Goal: Task Accomplishment & Management: Use online tool/utility

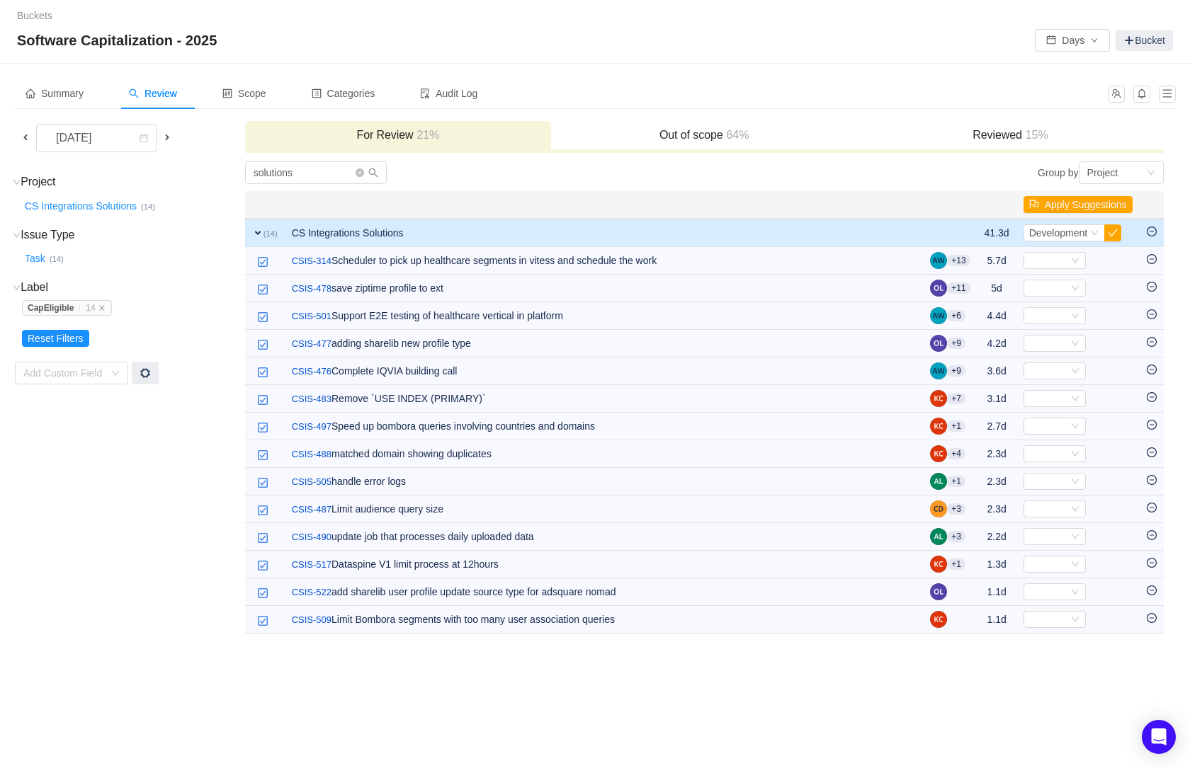
click at [719, 47] on div "Software Capitalization - 2025 Days Bucket" at bounding box center [595, 40] width 1156 height 23
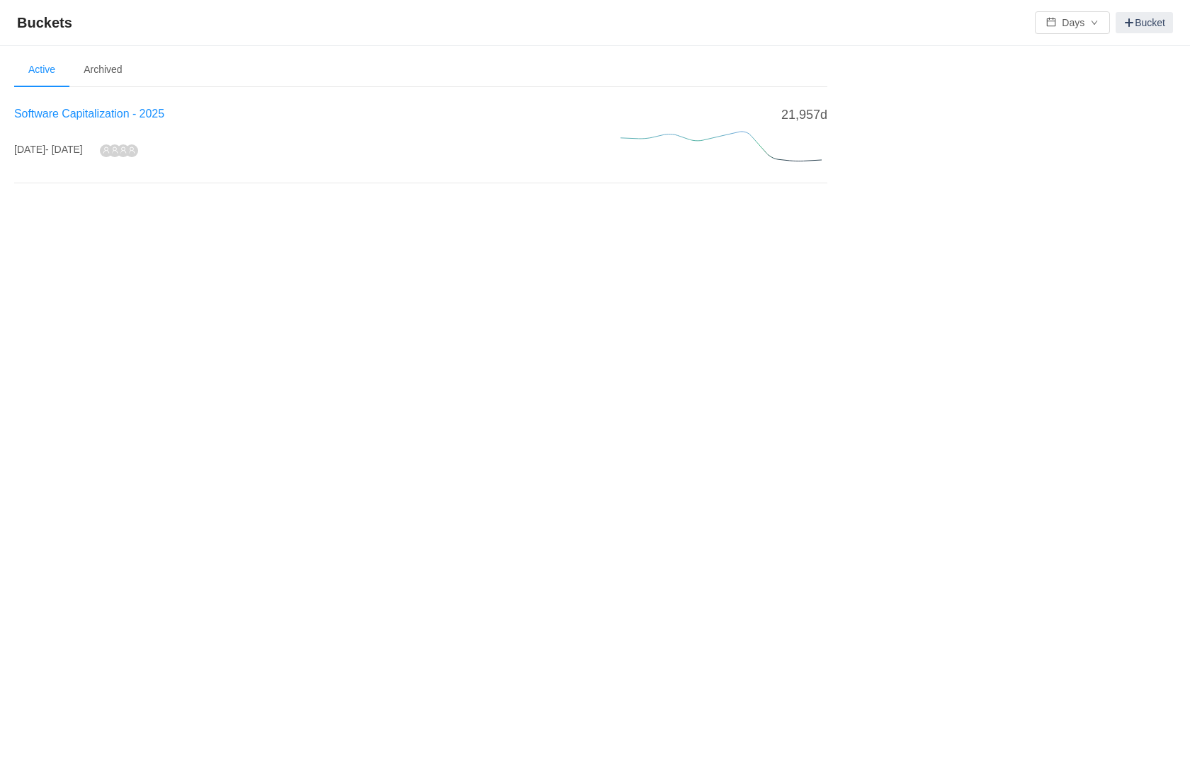
click at [128, 113] on span "Software Capitalization - 2025" at bounding box center [89, 114] width 150 height 12
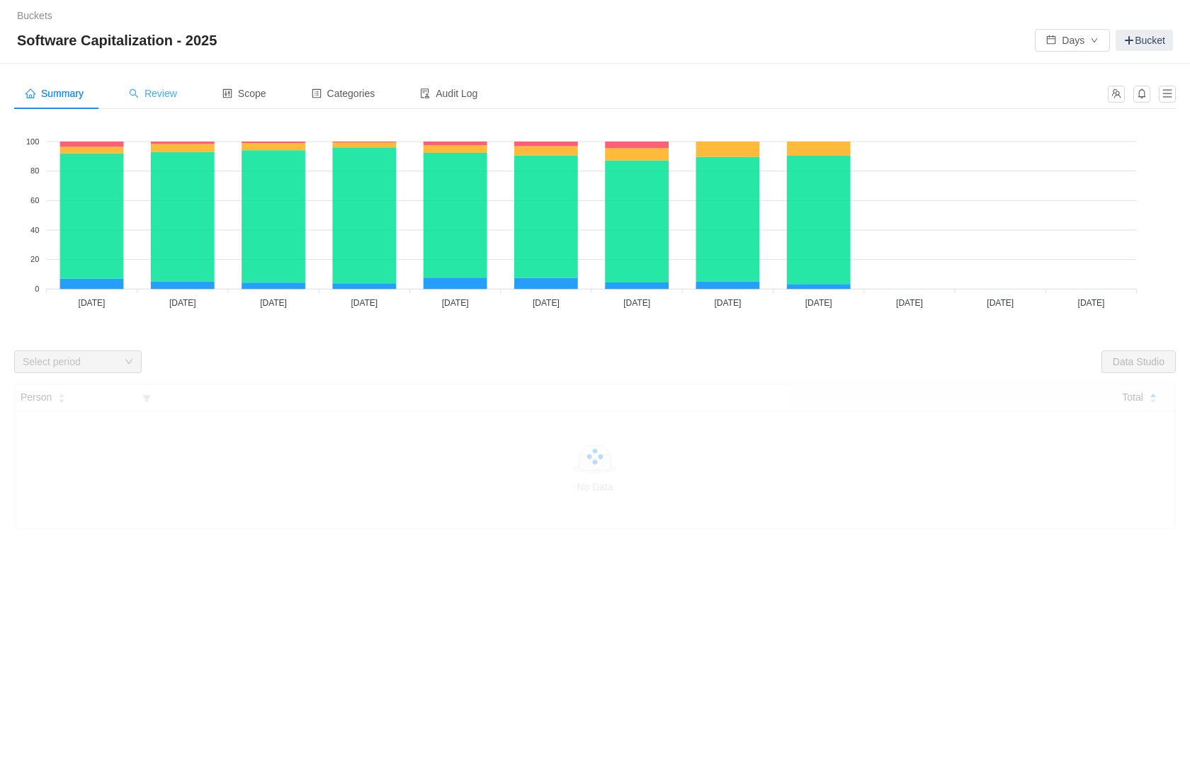
click at [164, 96] on span "Review" at bounding box center [153, 93] width 48 height 11
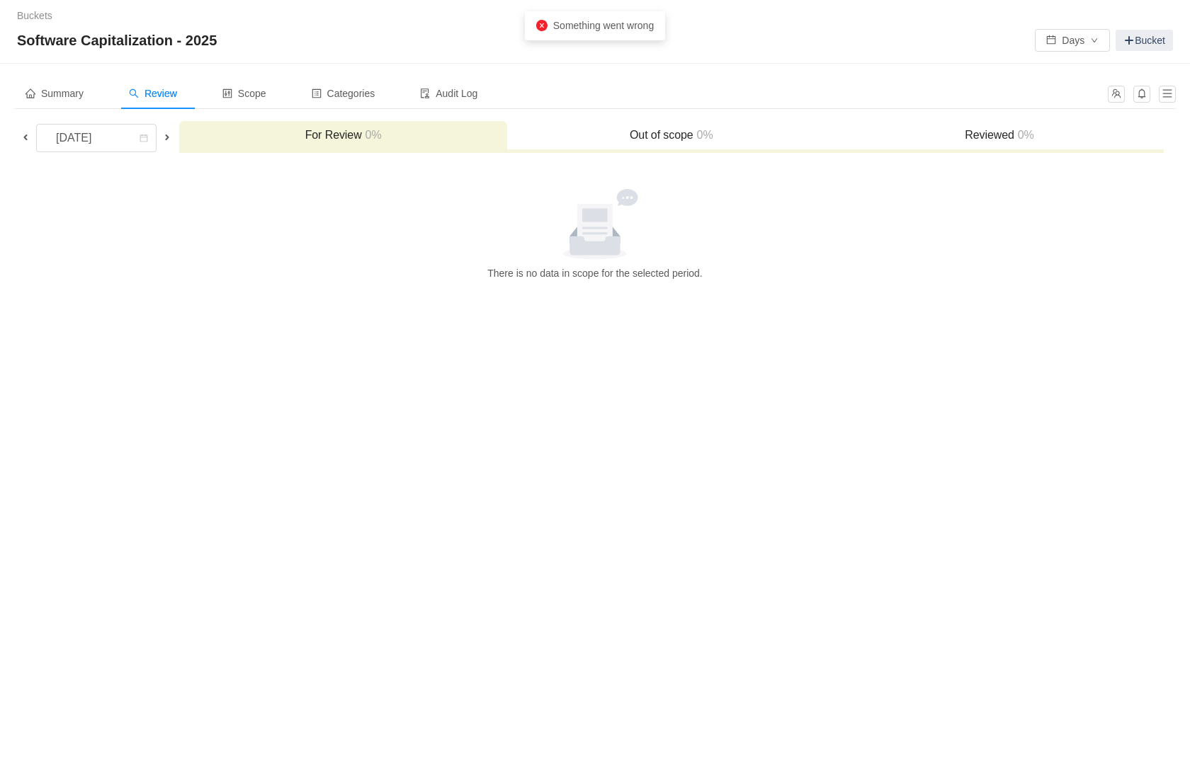
click at [25, 136] on span at bounding box center [25, 137] width 11 height 11
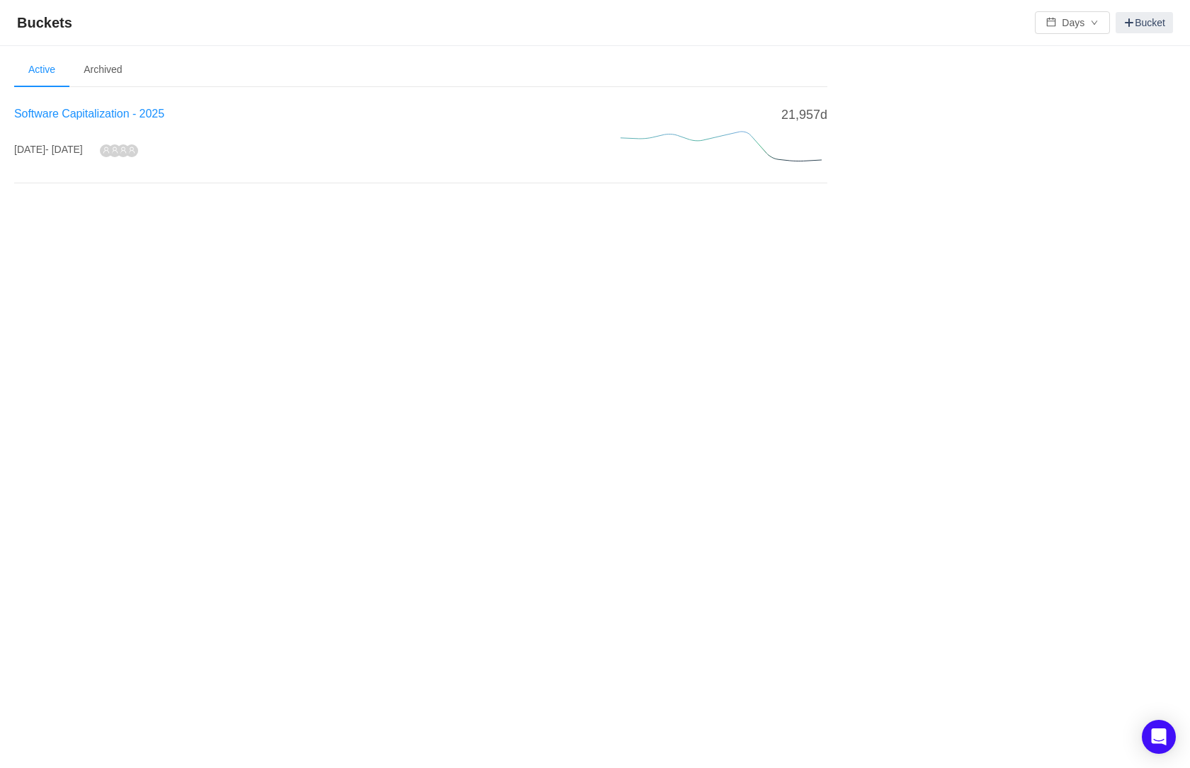
click at [128, 108] on span "Software Capitalization - 2025" at bounding box center [89, 114] width 150 height 12
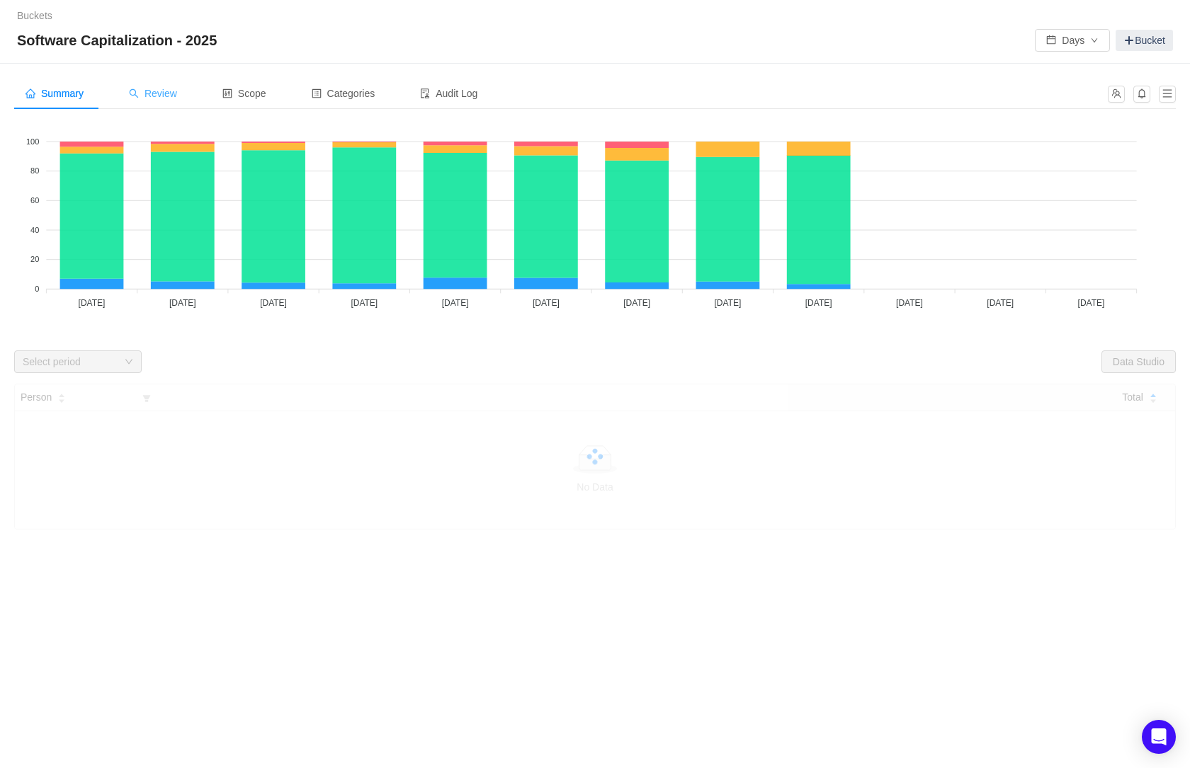
click at [159, 95] on span "Review" at bounding box center [153, 93] width 48 height 11
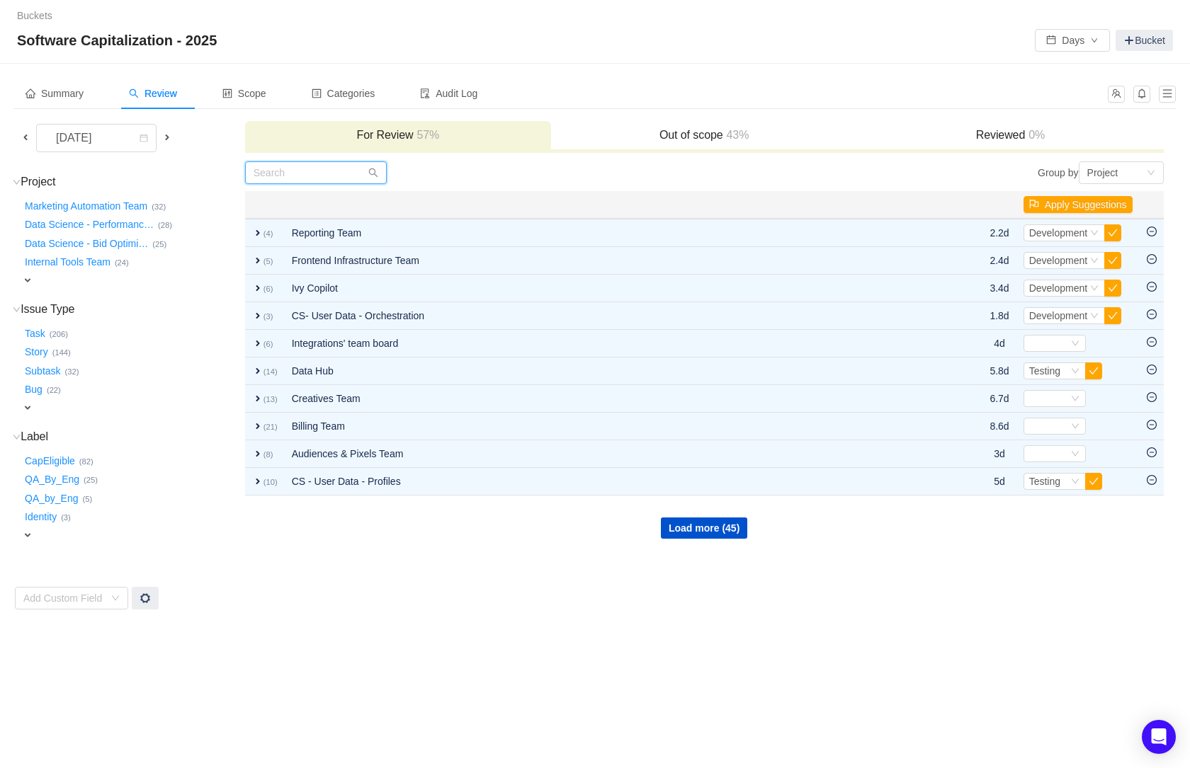
click at [304, 175] on input "text" at bounding box center [316, 172] width 142 height 23
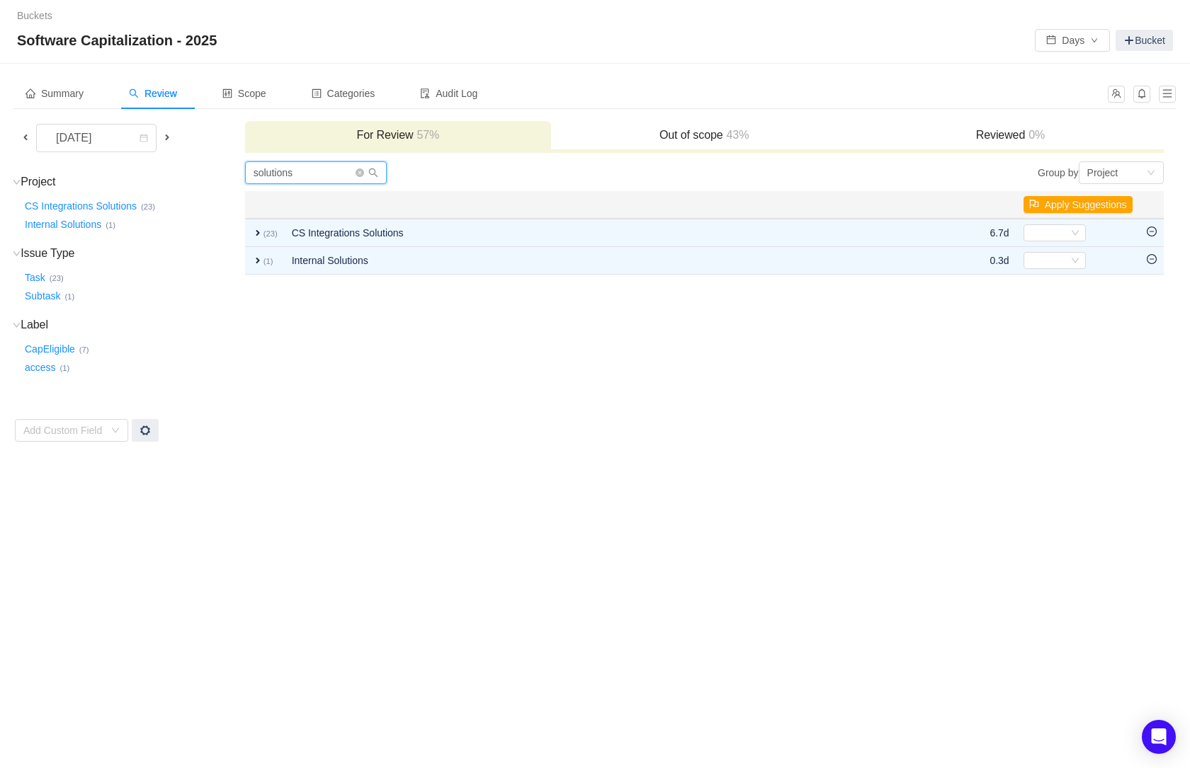
type input "solutions"
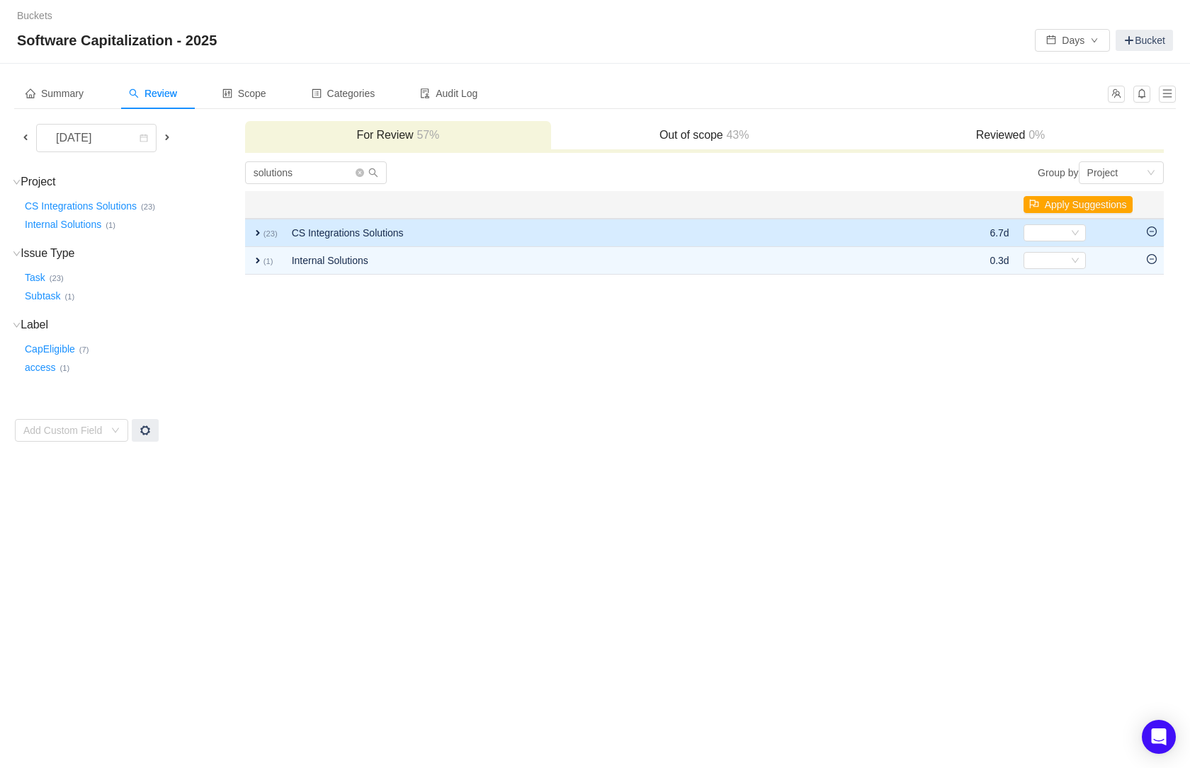
click at [256, 233] on span "expand" at bounding box center [257, 232] width 11 height 11
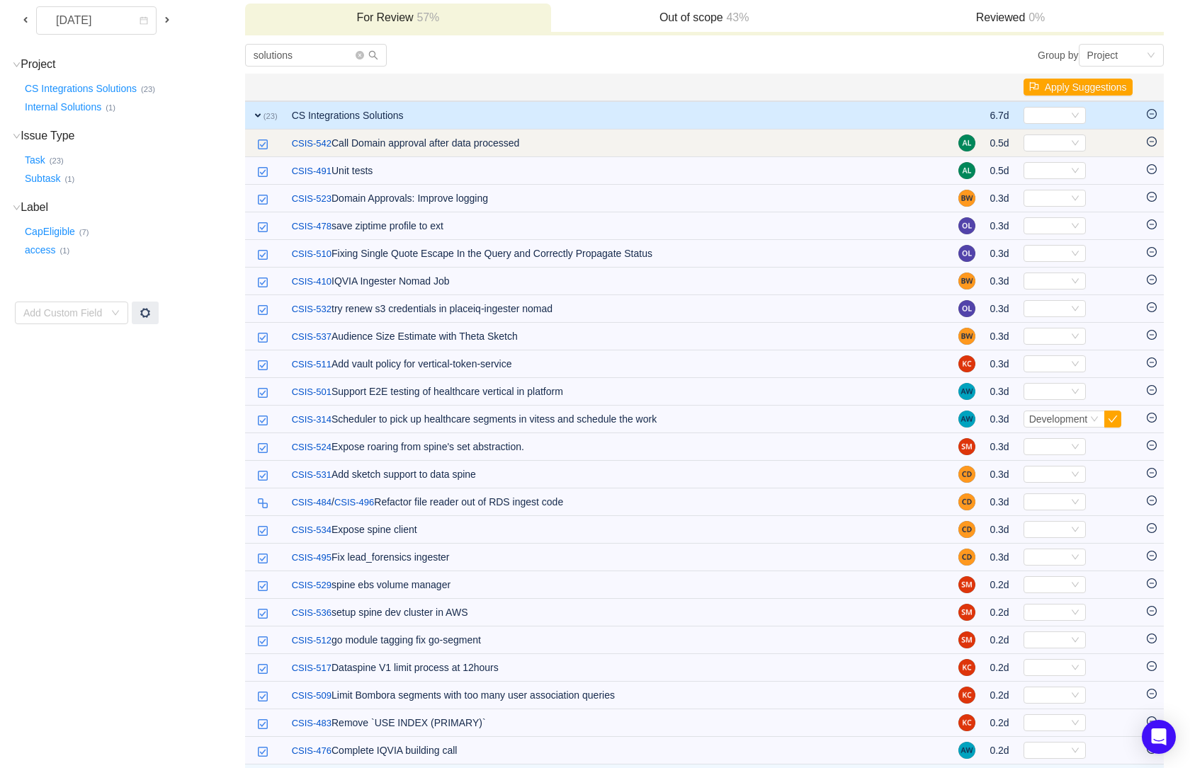
scroll to position [154, 0]
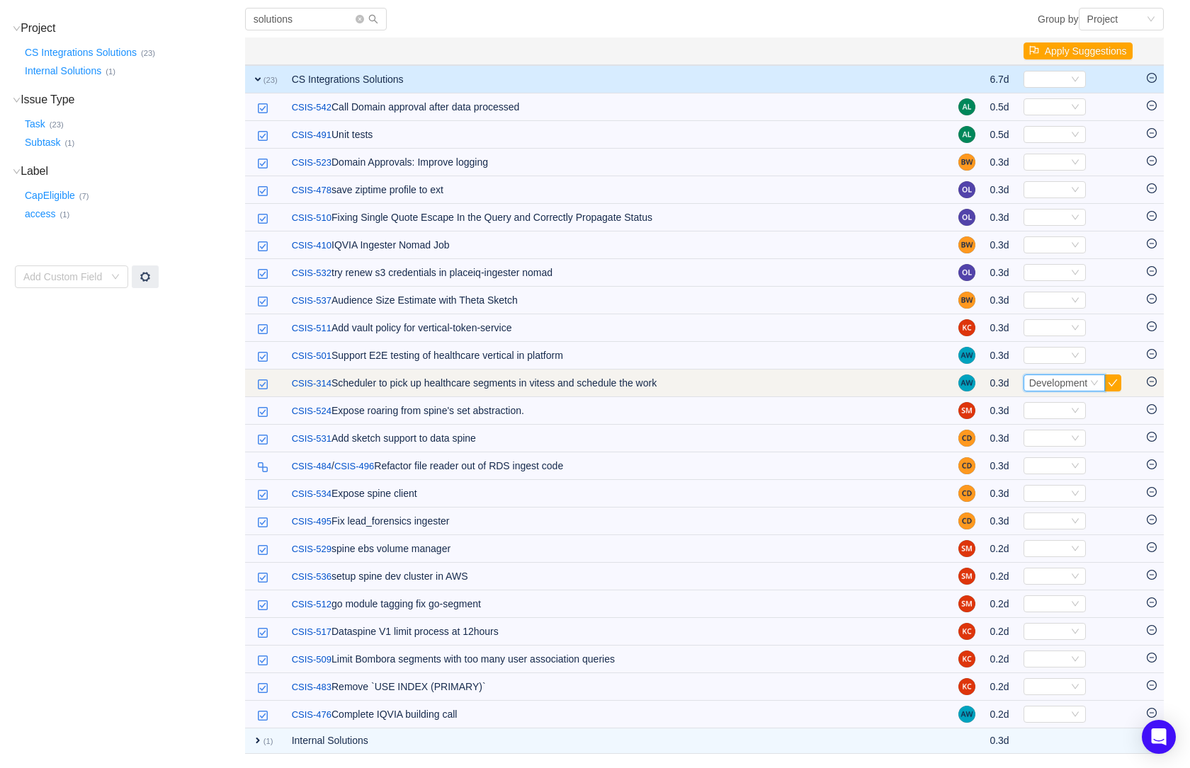
click at [1092, 382] on icon "icon: down" at bounding box center [1094, 383] width 8 height 8
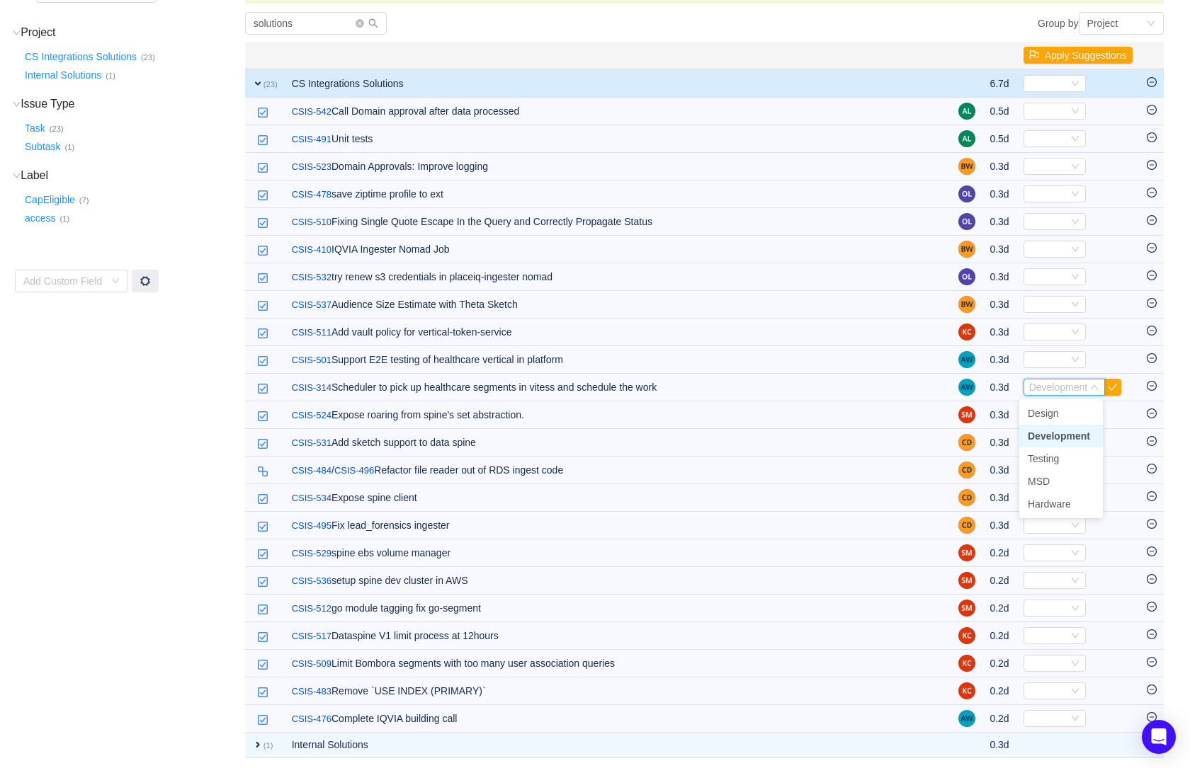
click at [1067, 435] on span "Development" at bounding box center [1059, 436] width 62 height 11
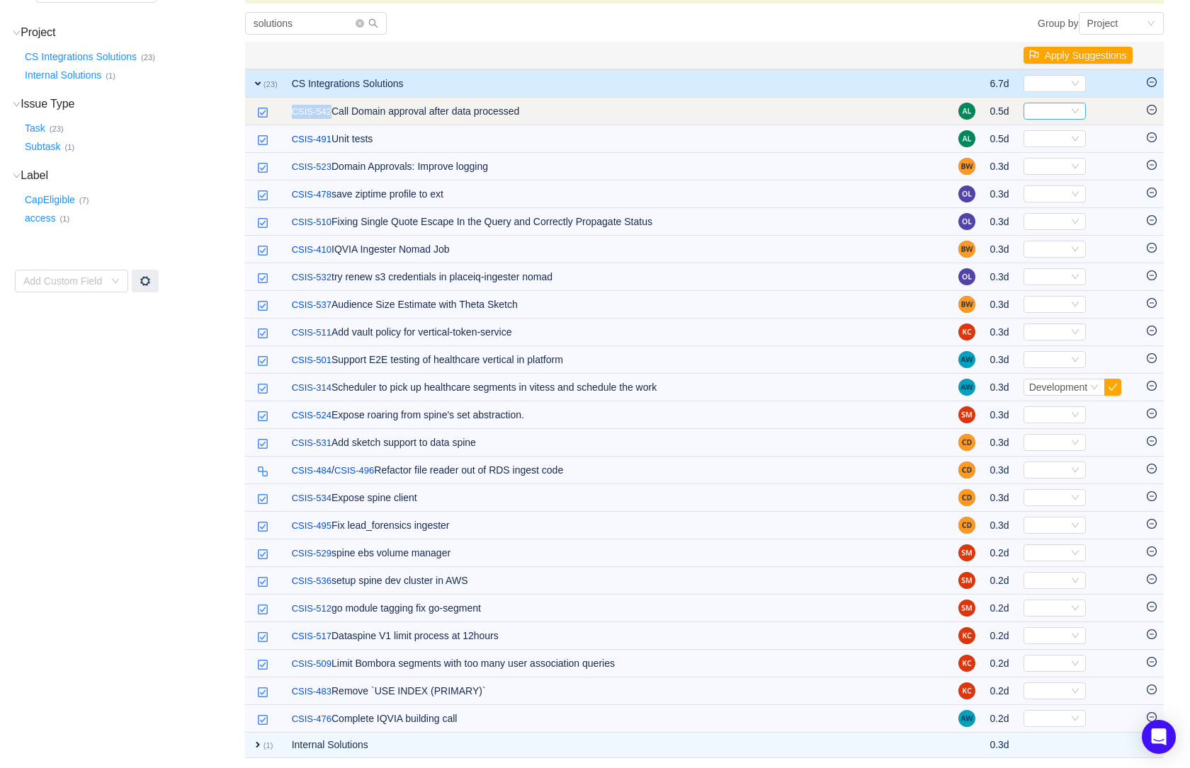
click at [1074, 109] on icon "icon: down" at bounding box center [1074, 111] width 7 height 5
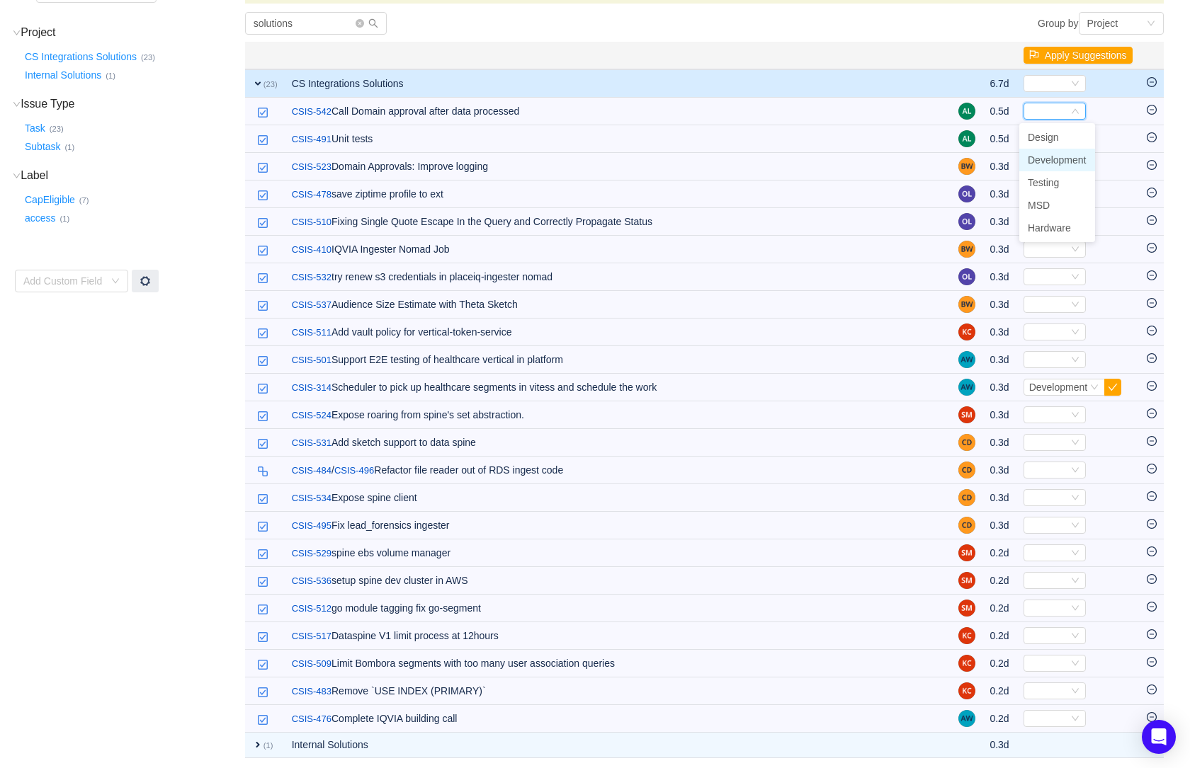
click at [1057, 157] on span "Development" at bounding box center [1057, 159] width 59 height 11
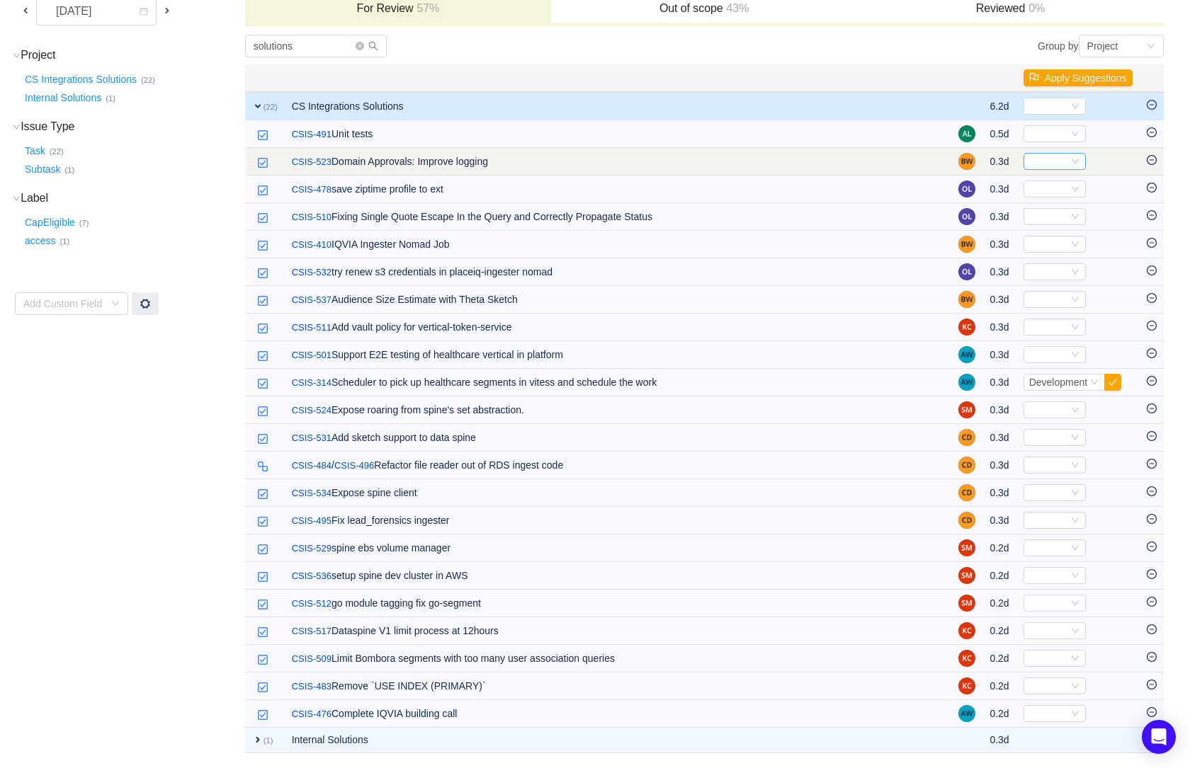
scroll to position [126, 0]
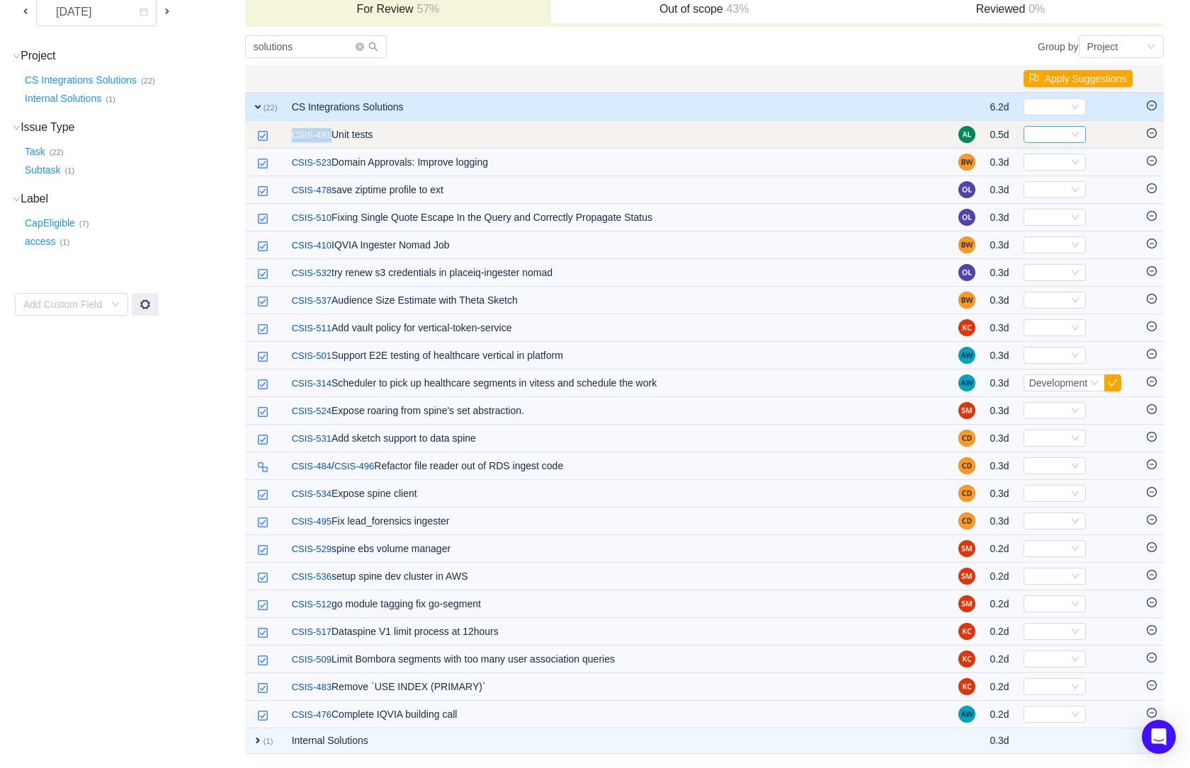
click at [1072, 132] on icon "icon: down" at bounding box center [1075, 134] width 8 height 8
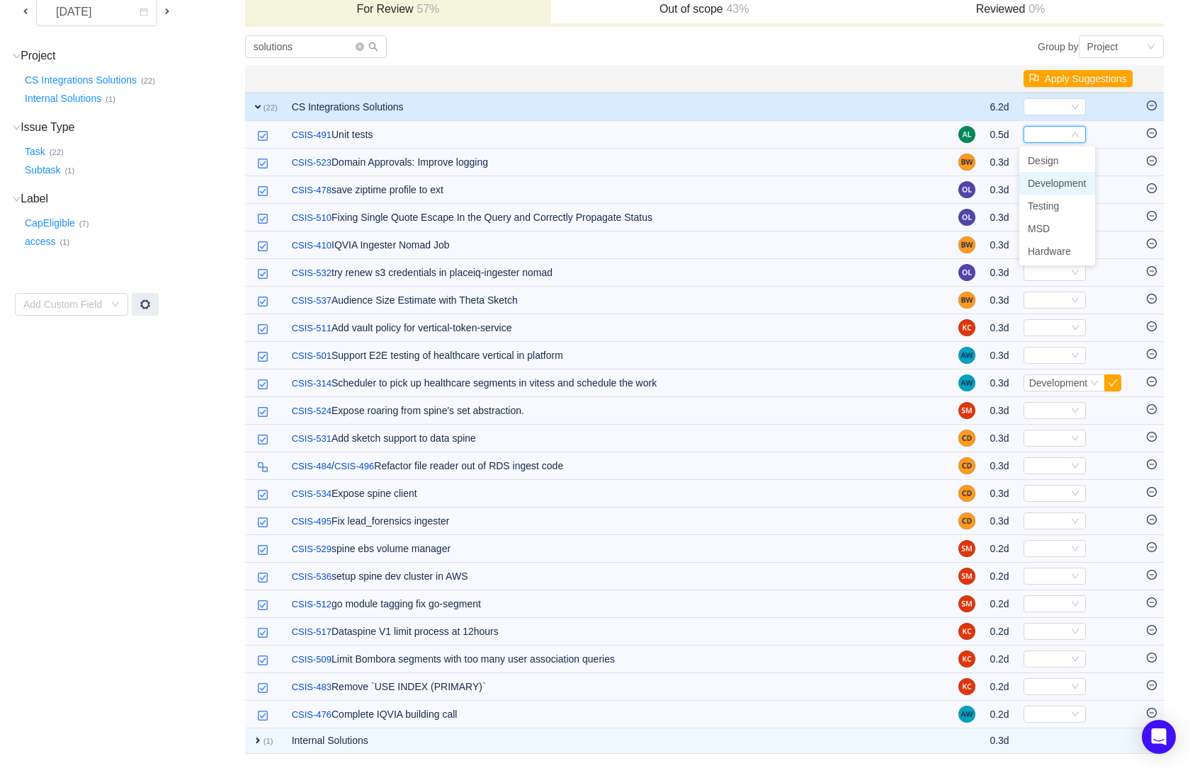
click at [1053, 183] on span "Development" at bounding box center [1057, 183] width 59 height 11
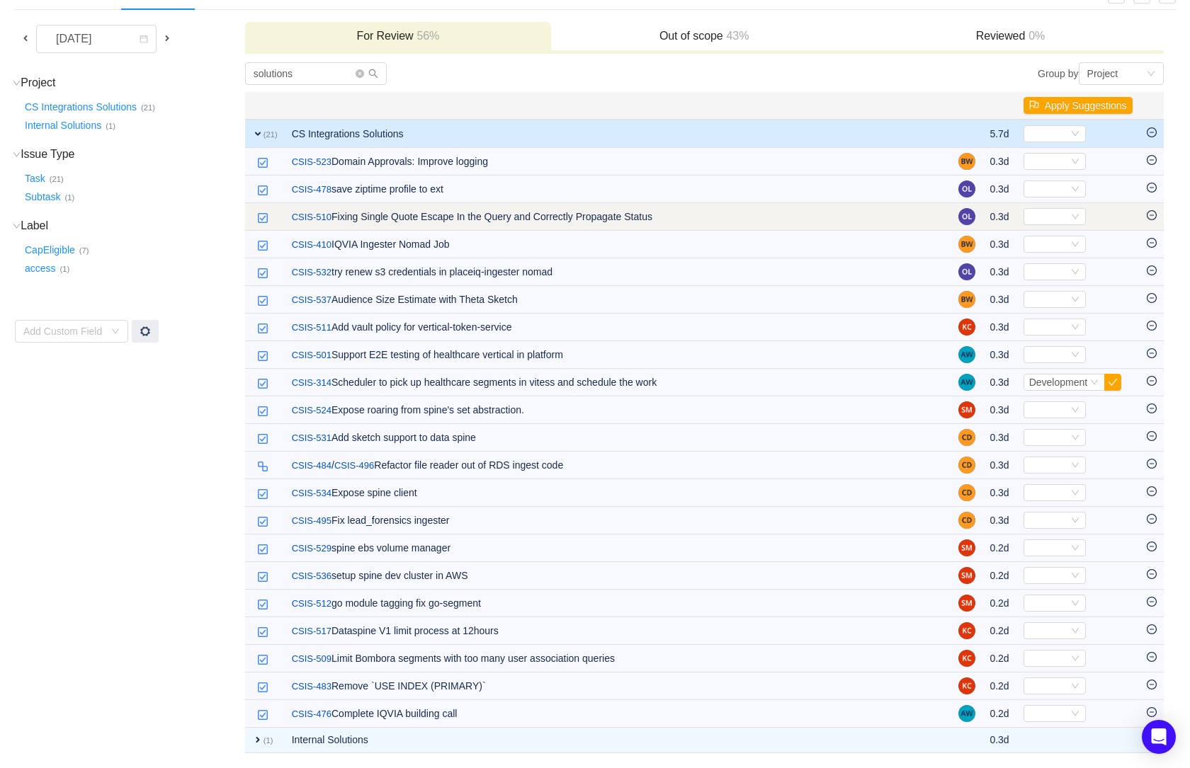
scroll to position [98, 0]
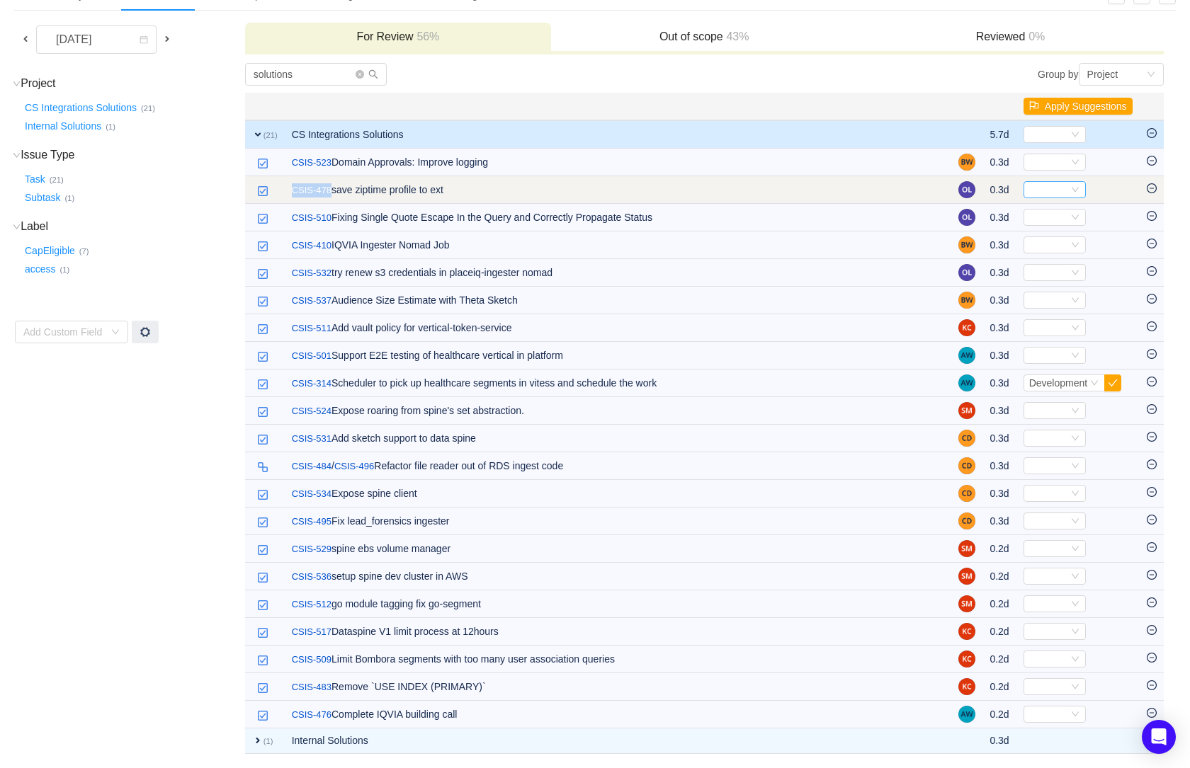
click at [1071, 186] on icon "icon: down" at bounding box center [1075, 190] width 8 height 8
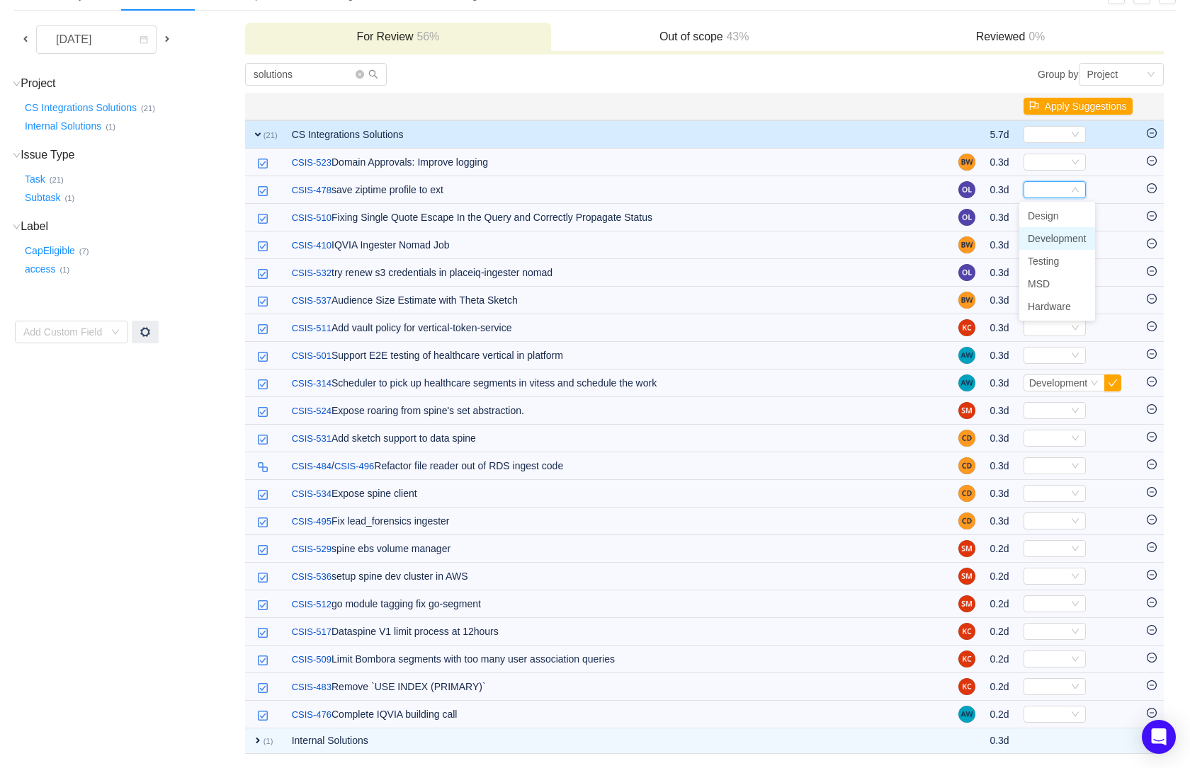
click at [1050, 239] on span "Development" at bounding box center [1057, 238] width 59 height 11
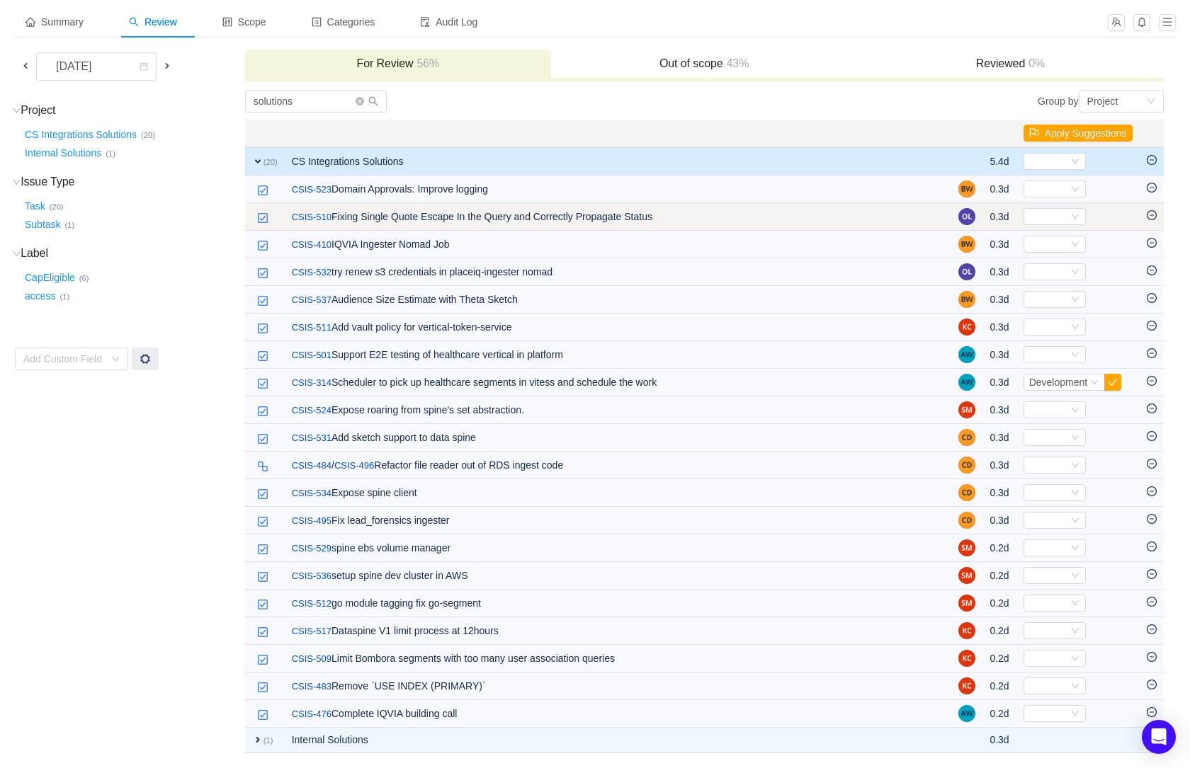
scroll to position [71, 0]
click at [1071, 213] on icon "icon: down" at bounding box center [1075, 217] width 8 height 8
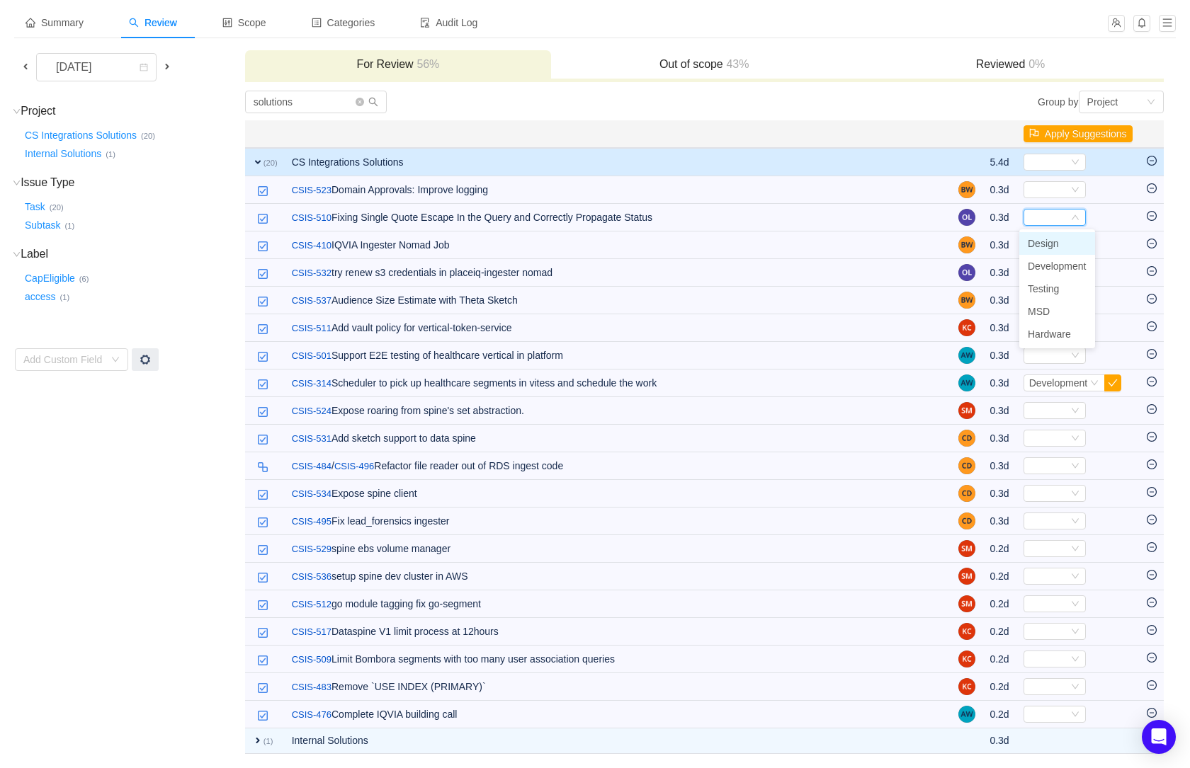
click at [1053, 247] on span "Design" at bounding box center [1043, 243] width 31 height 11
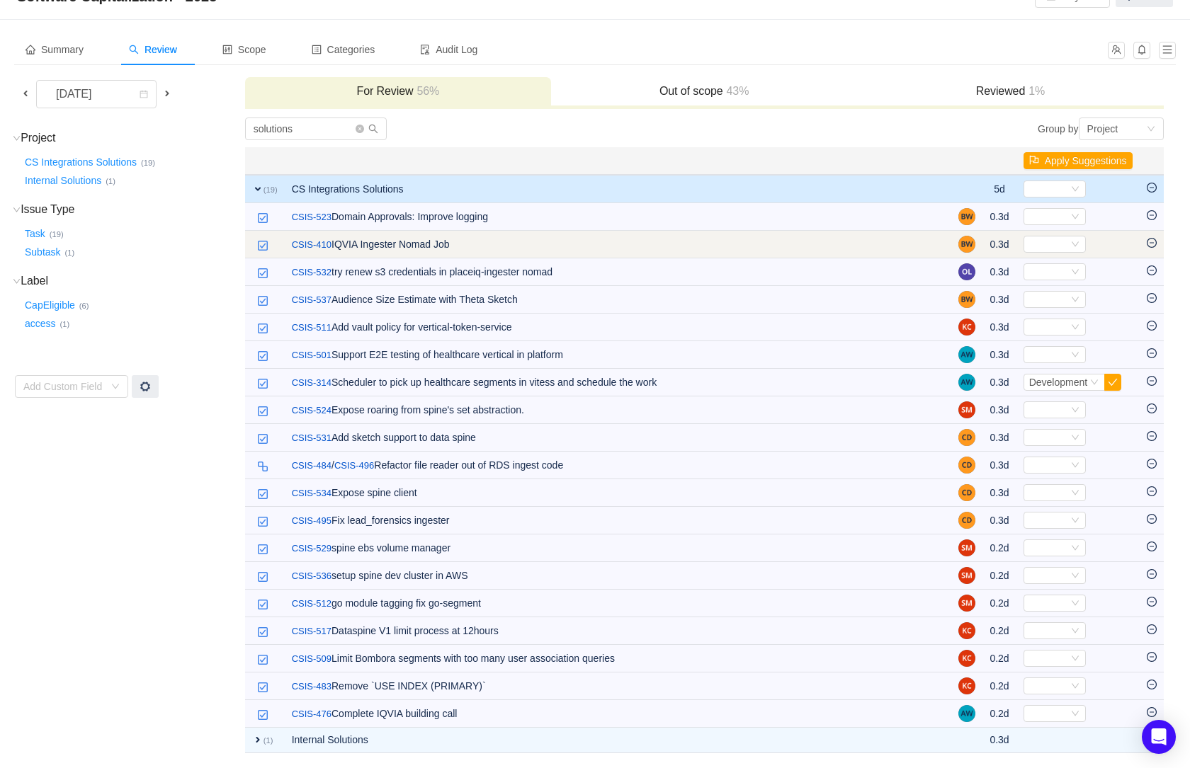
scroll to position [43, 0]
click at [1062, 244] on div "Select" at bounding box center [1048, 245] width 39 height 16
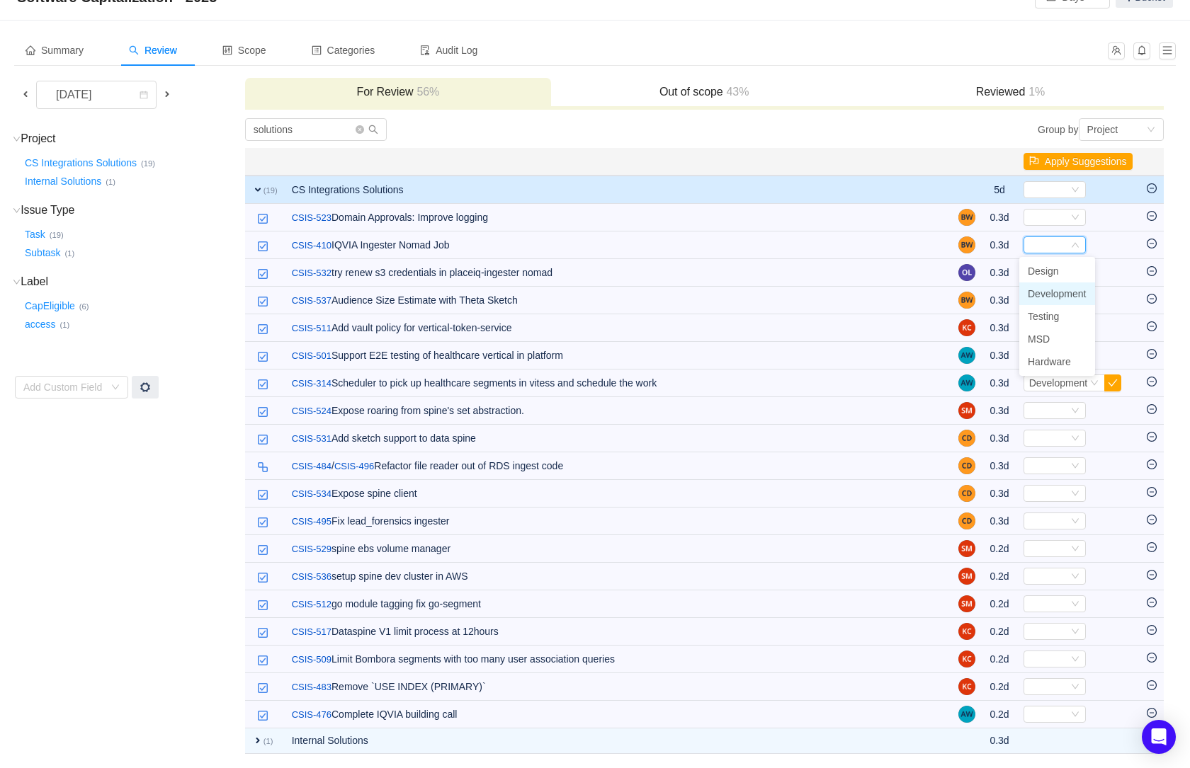
click at [1059, 291] on span "Development" at bounding box center [1057, 293] width 59 height 11
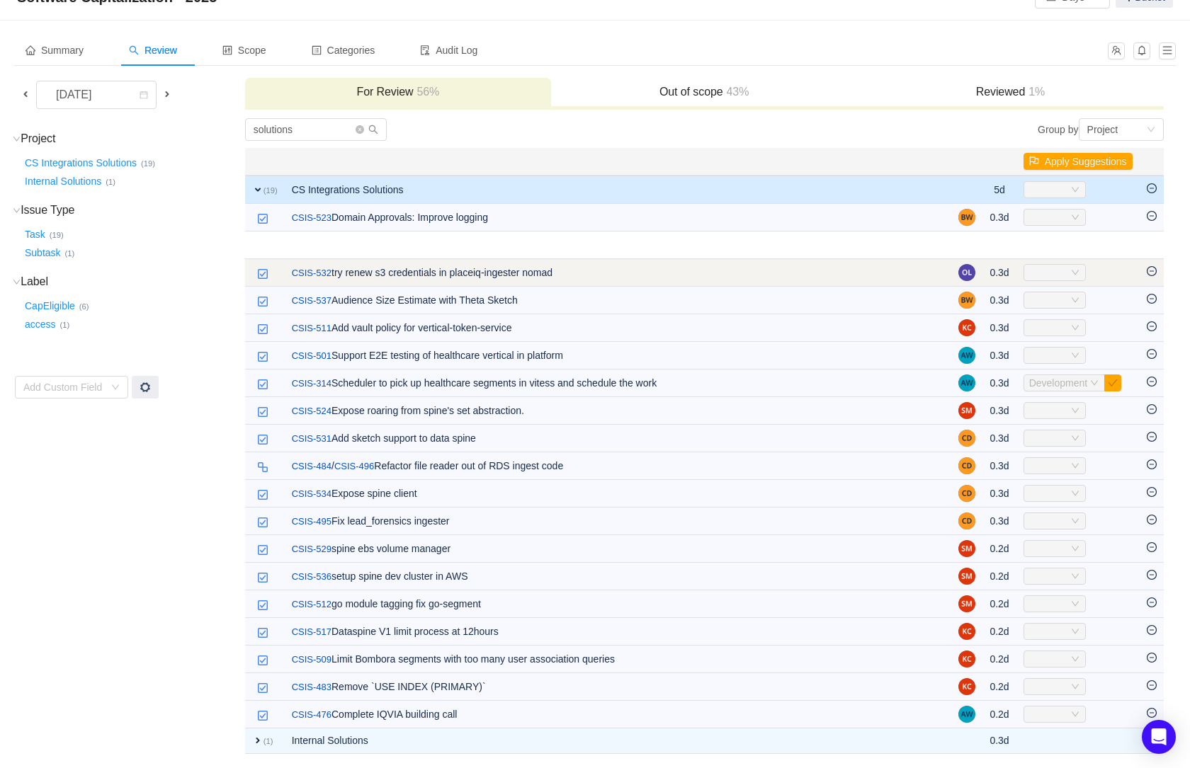
scroll to position [16, 0]
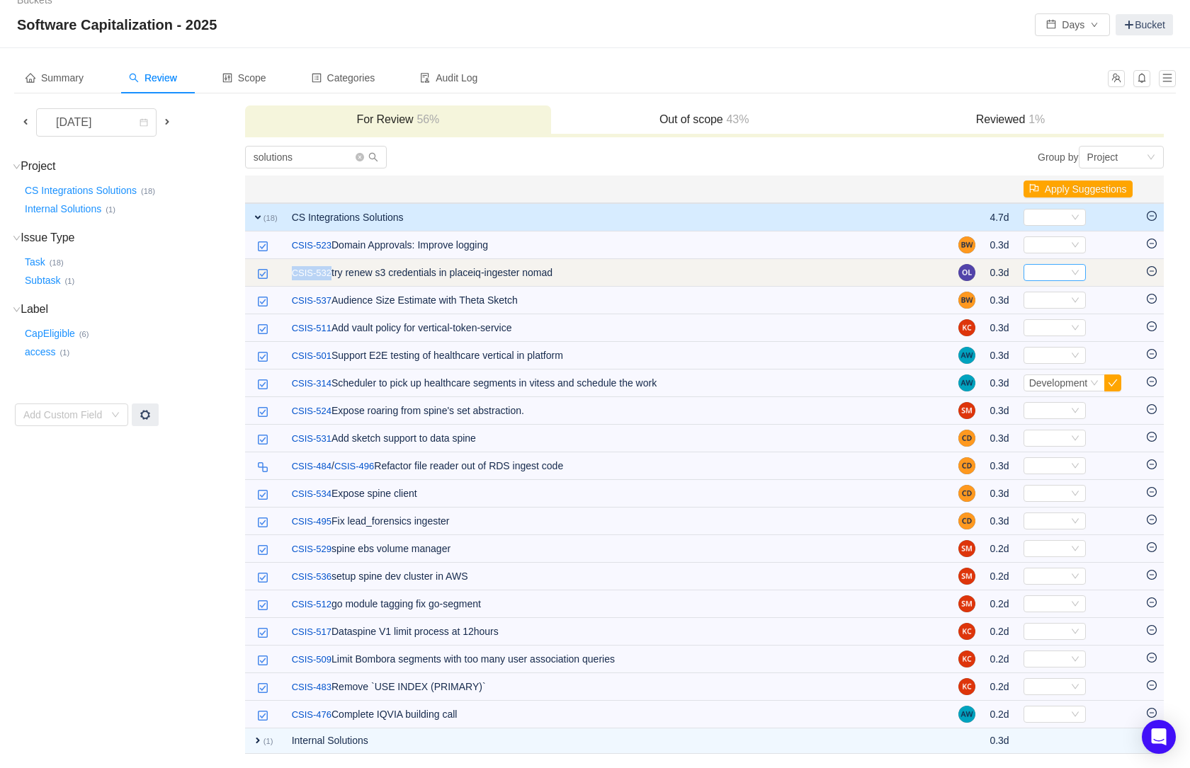
click at [1073, 270] on icon "icon: down" at bounding box center [1075, 272] width 8 height 8
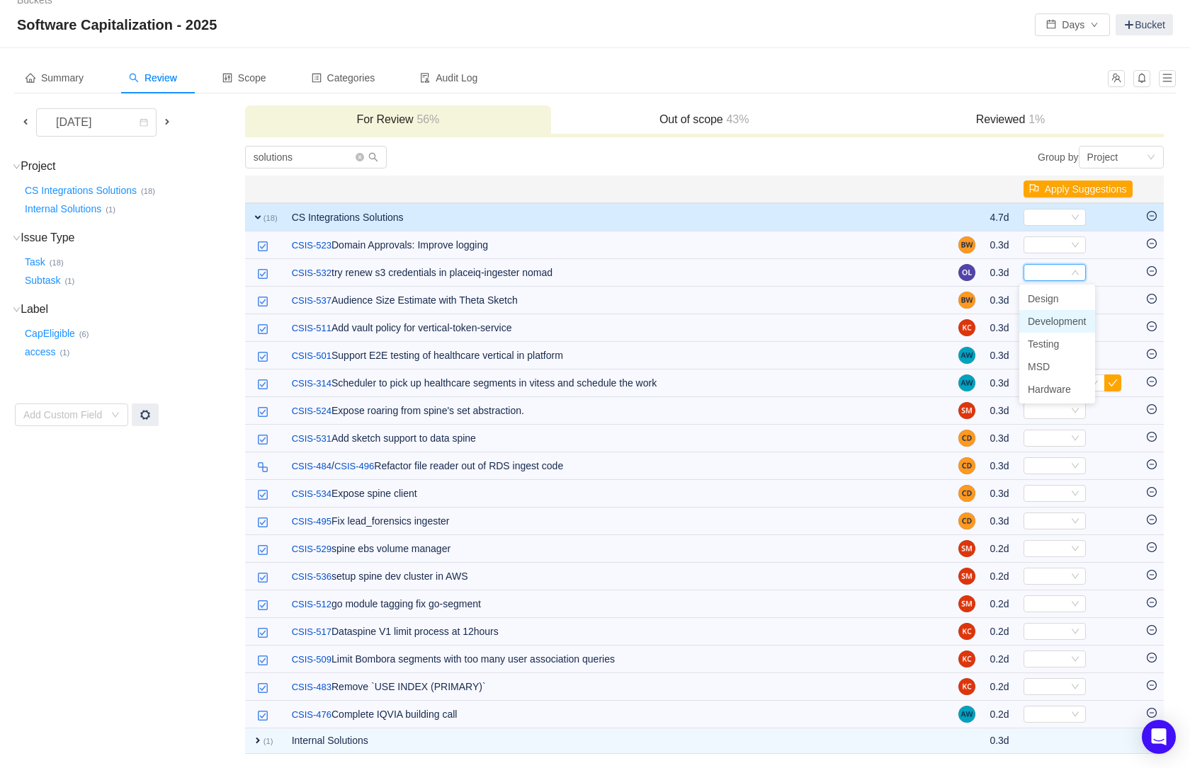
click at [1057, 319] on span "Development" at bounding box center [1057, 321] width 59 height 11
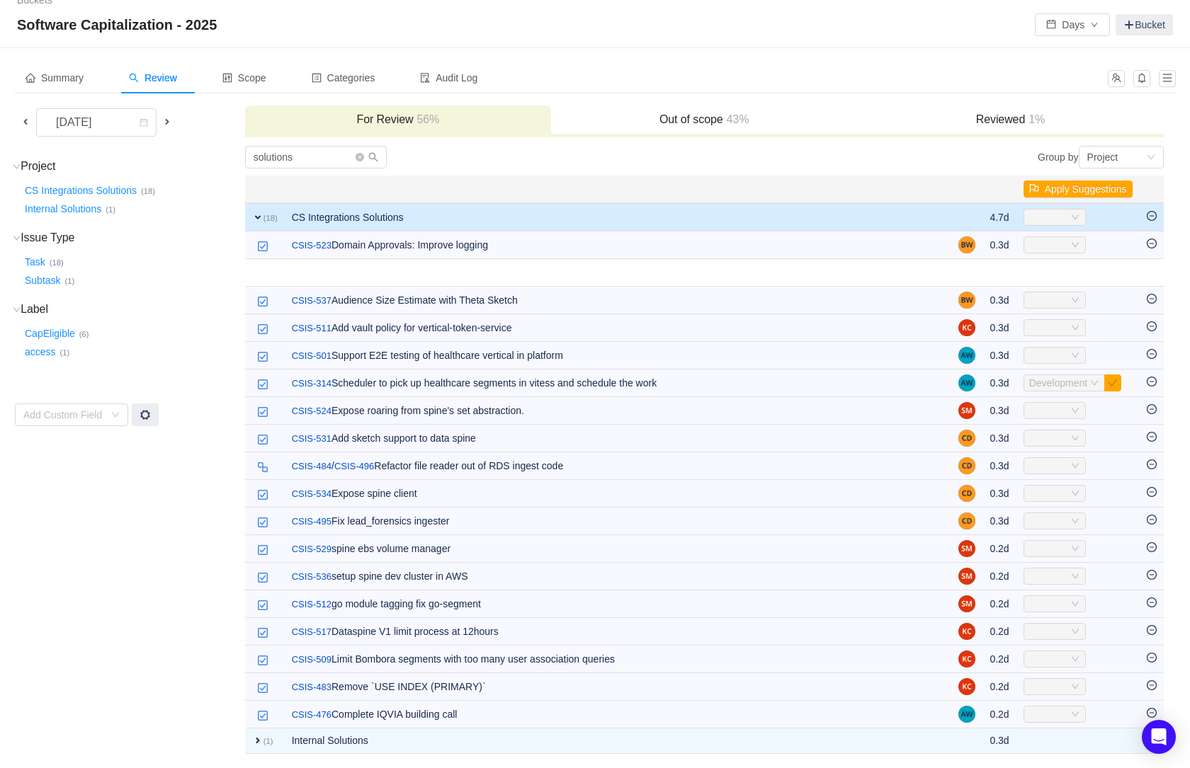
scroll to position [0, 0]
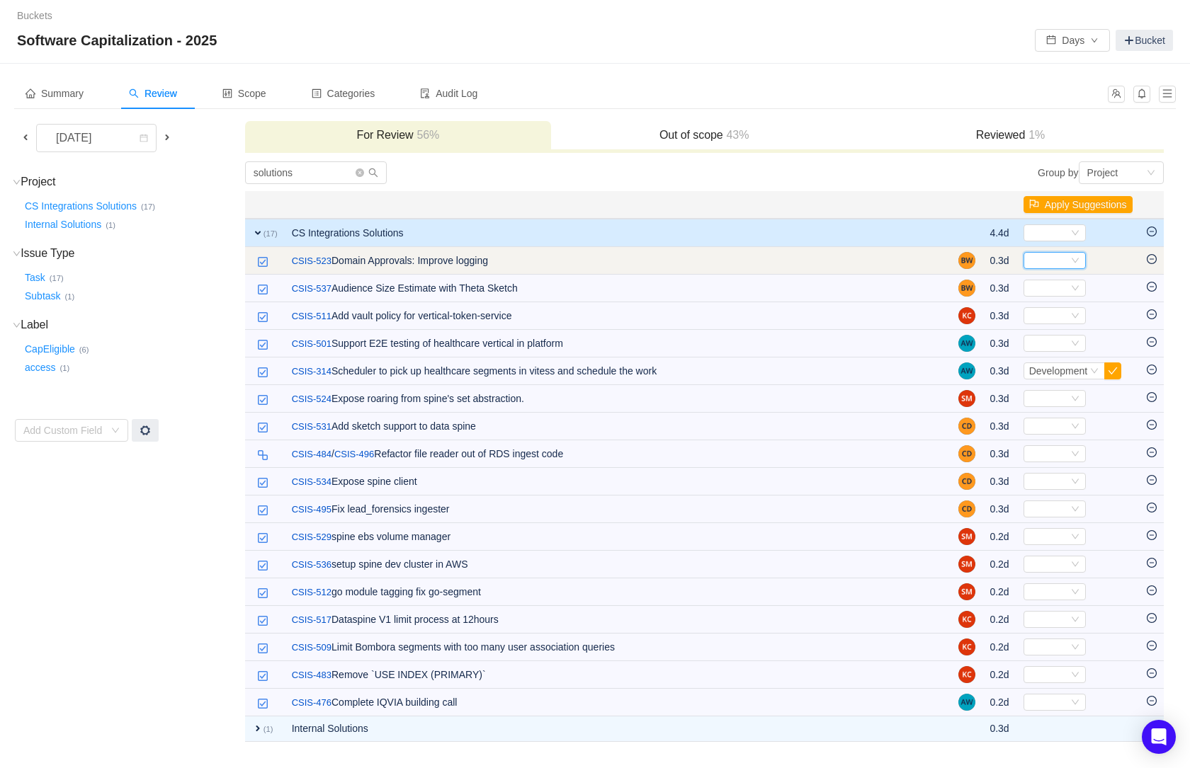
click at [1075, 258] on icon "icon: down" at bounding box center [1075, 260] width 8 height 8
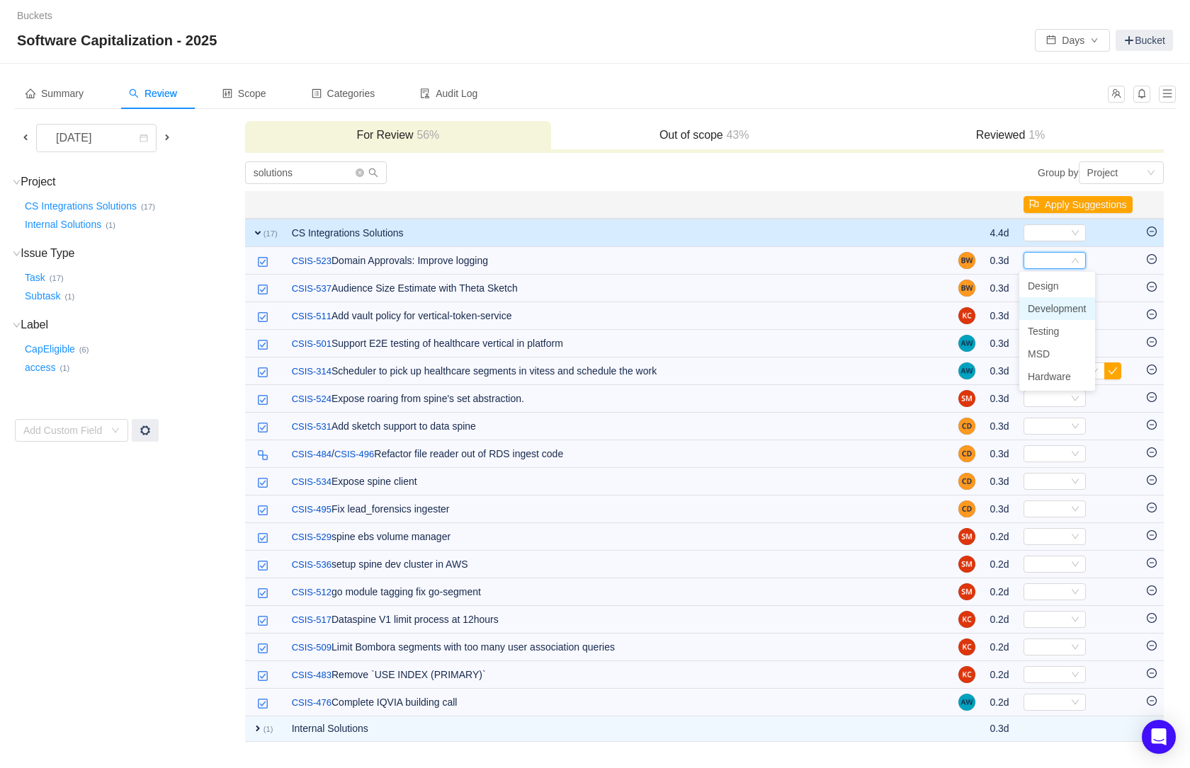
click at [1040, 307] on span "Development" at bounding box center [1057, 308] width 59 height 11
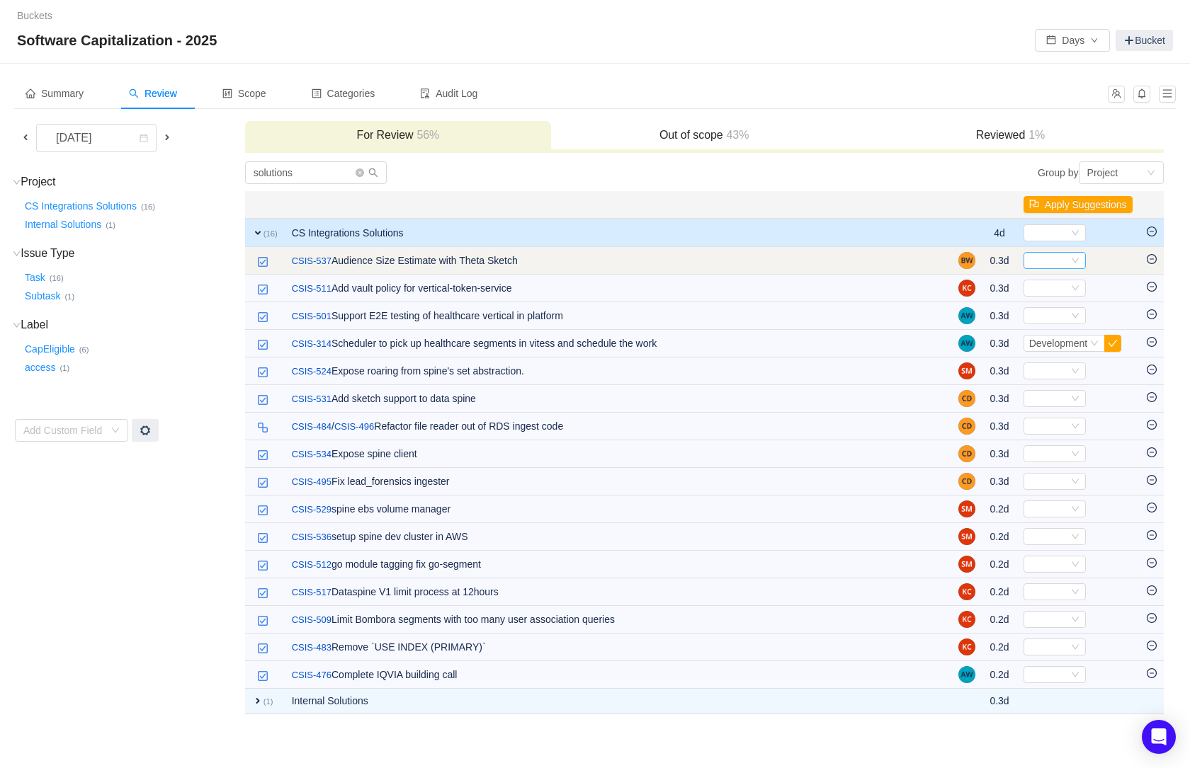
click at [1063, 262] on div "Select" at bounding box center [1048, 261] width 39 height 16
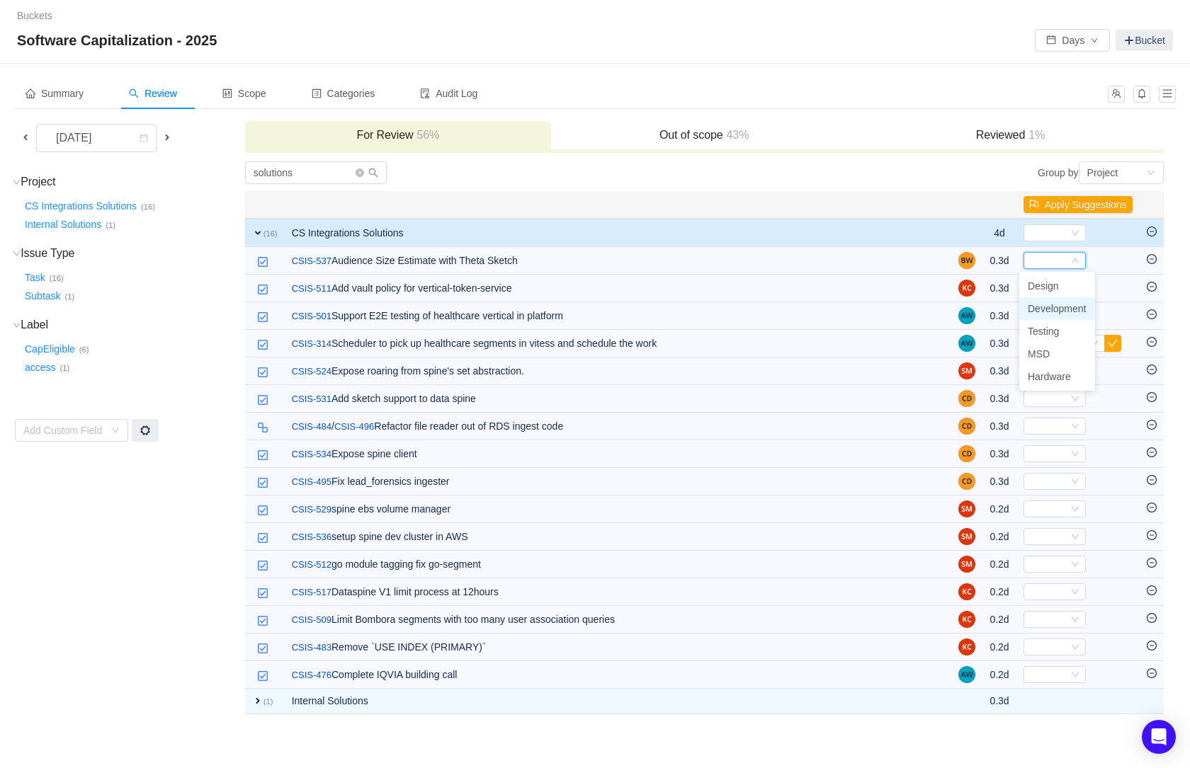
click at [1057, 312] on span "Development" at bounding box center [1057, 308] width 59 height 11
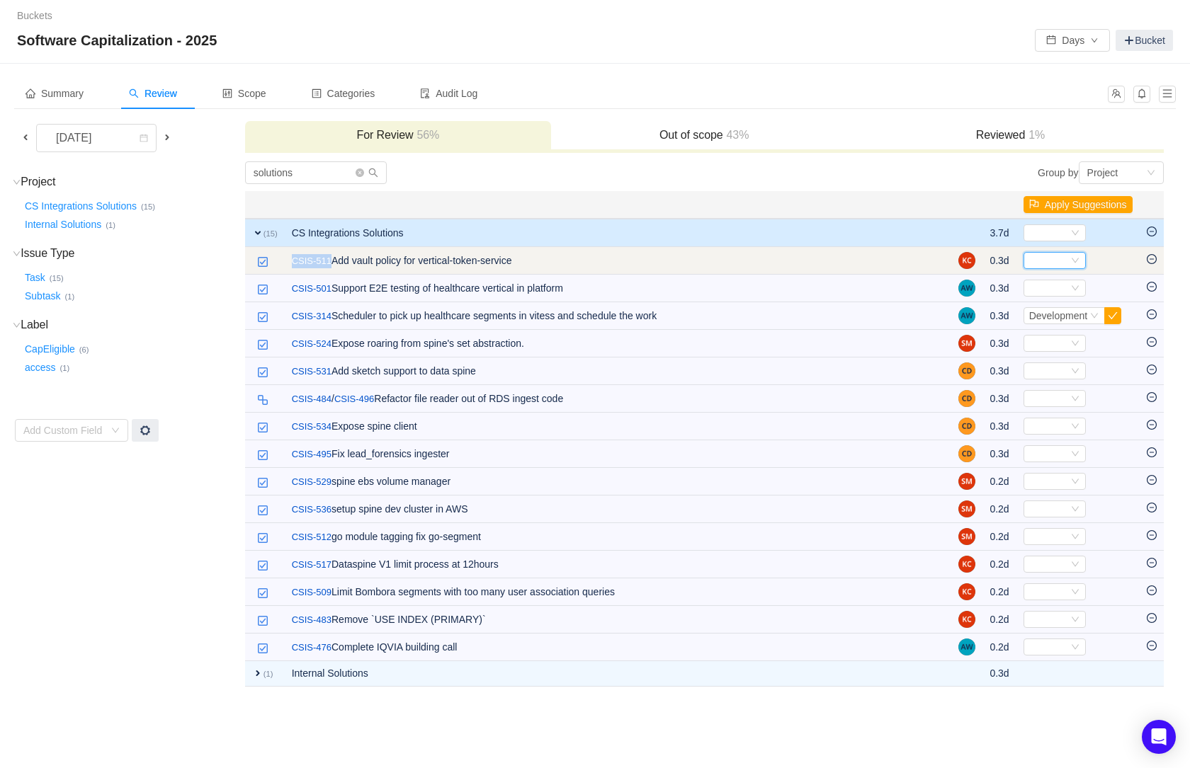
click at [1072, 258] on icon "icon: down" at bounding box center [1075, 260] width 8 height 8
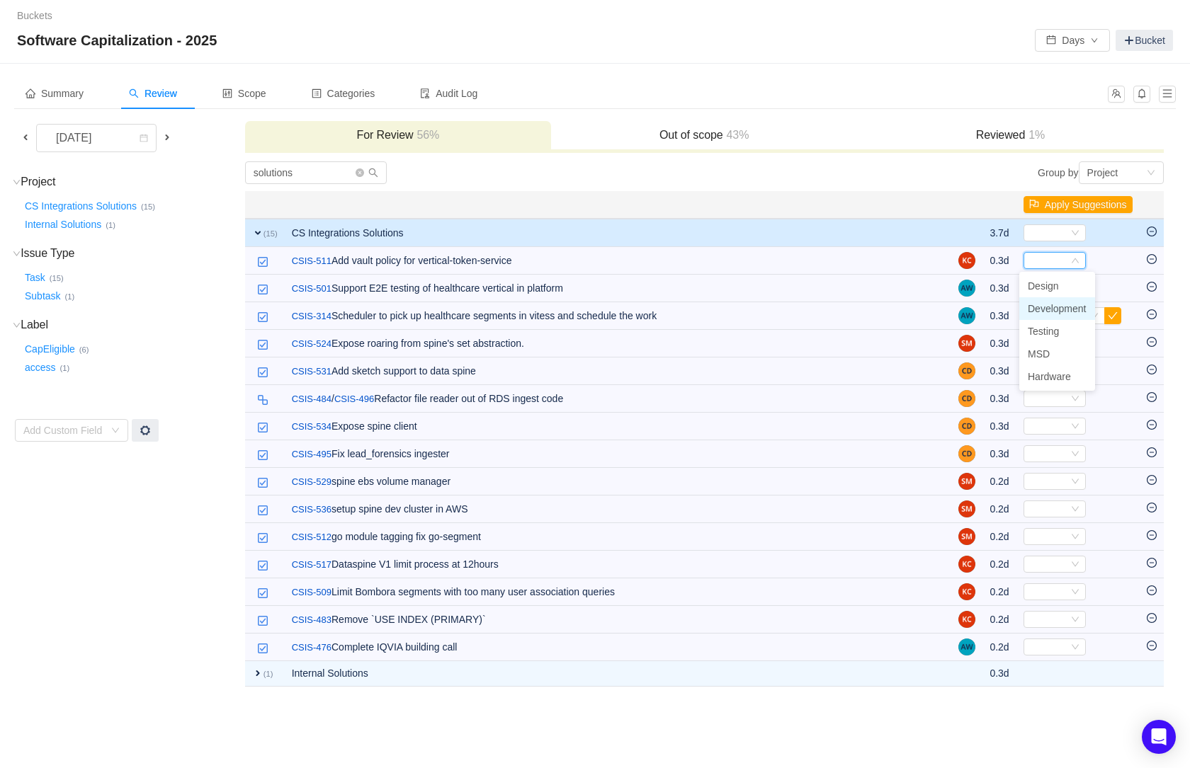
click at [1049, 311] on span "Development" at bounding box center [1057, 308] width 59 height 11
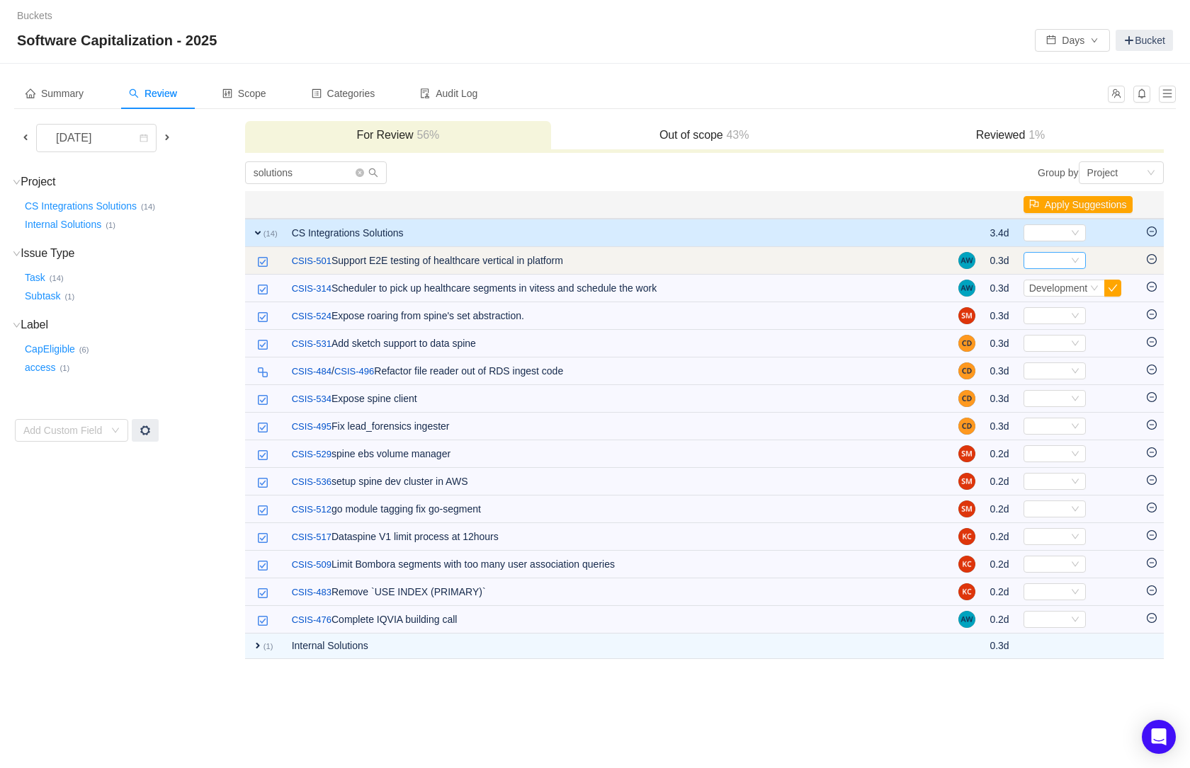
click at [1071, 258] on icon "icon: down" at bounding box center [1075, 260] width 8 height 8
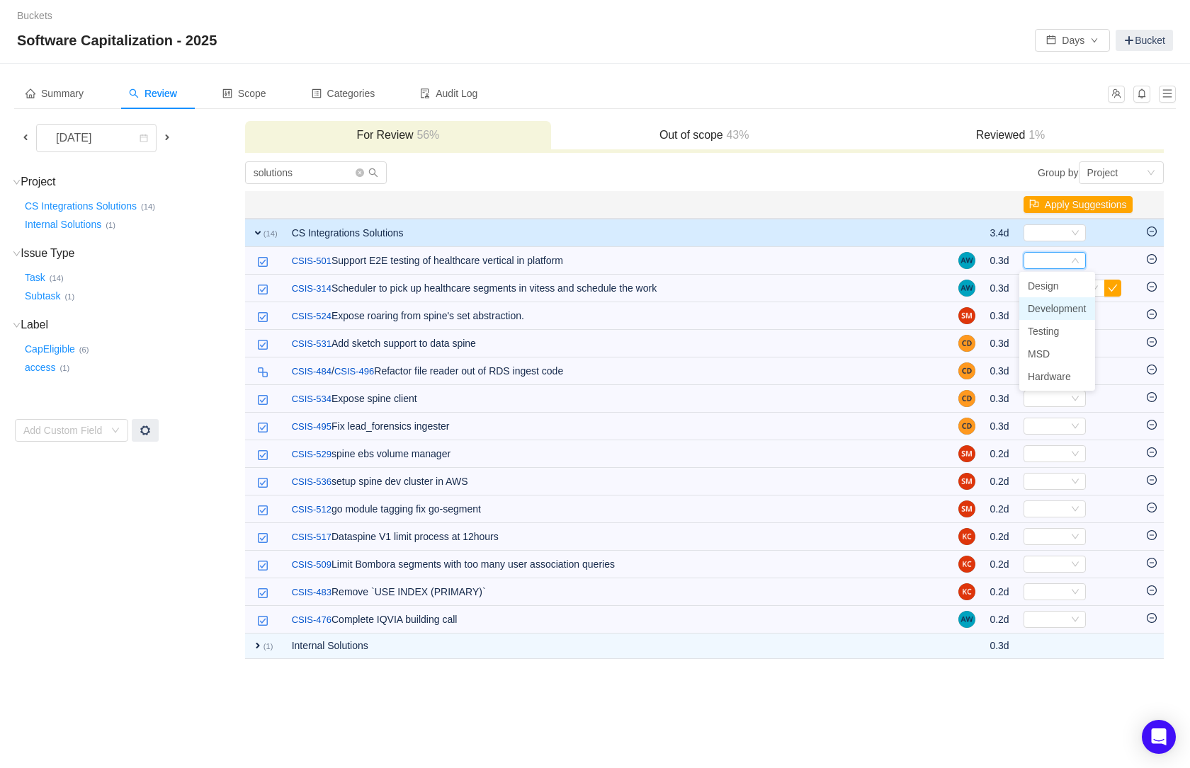
click at [1039, 310] on span "Development" at bounding box center [1057, 308] width 59 height 11
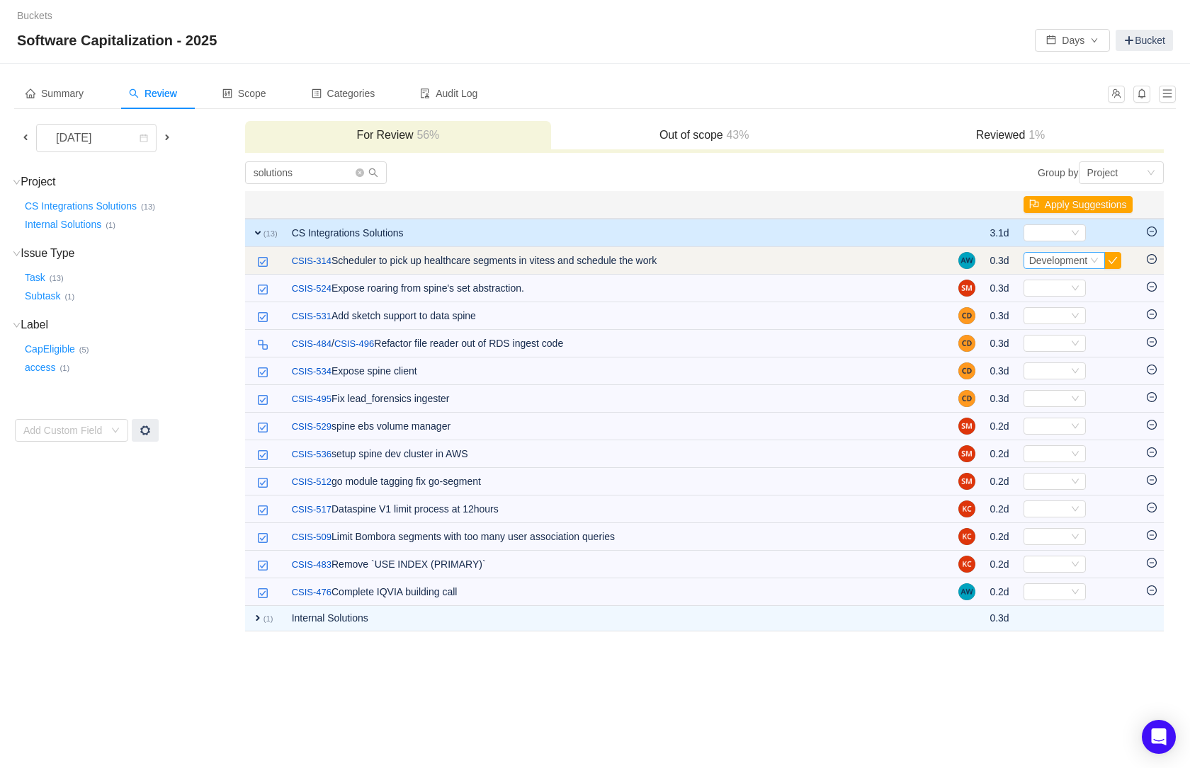
click at [1087, 259] on div "Select Development" at bounding box center [1064, 260] width 82 height 17
click at [1091, 259] on icon "icon: down" at bounding box center [1094, 260] width 8 height 8
click at [1114, 261] on button "button" at bounding box center [1112, 260] width 17 height 17
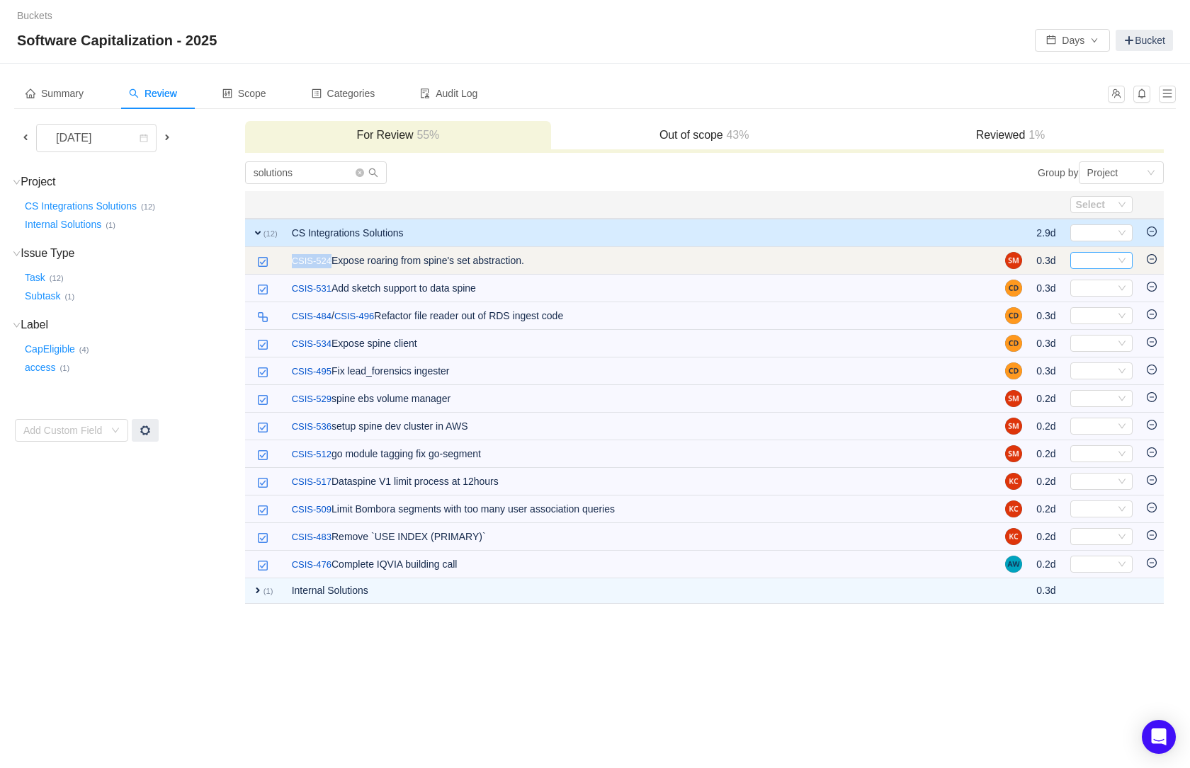
click at [1124, 260] on icon "icon: down" at bounding box center [1122, 260] width 8 height 8
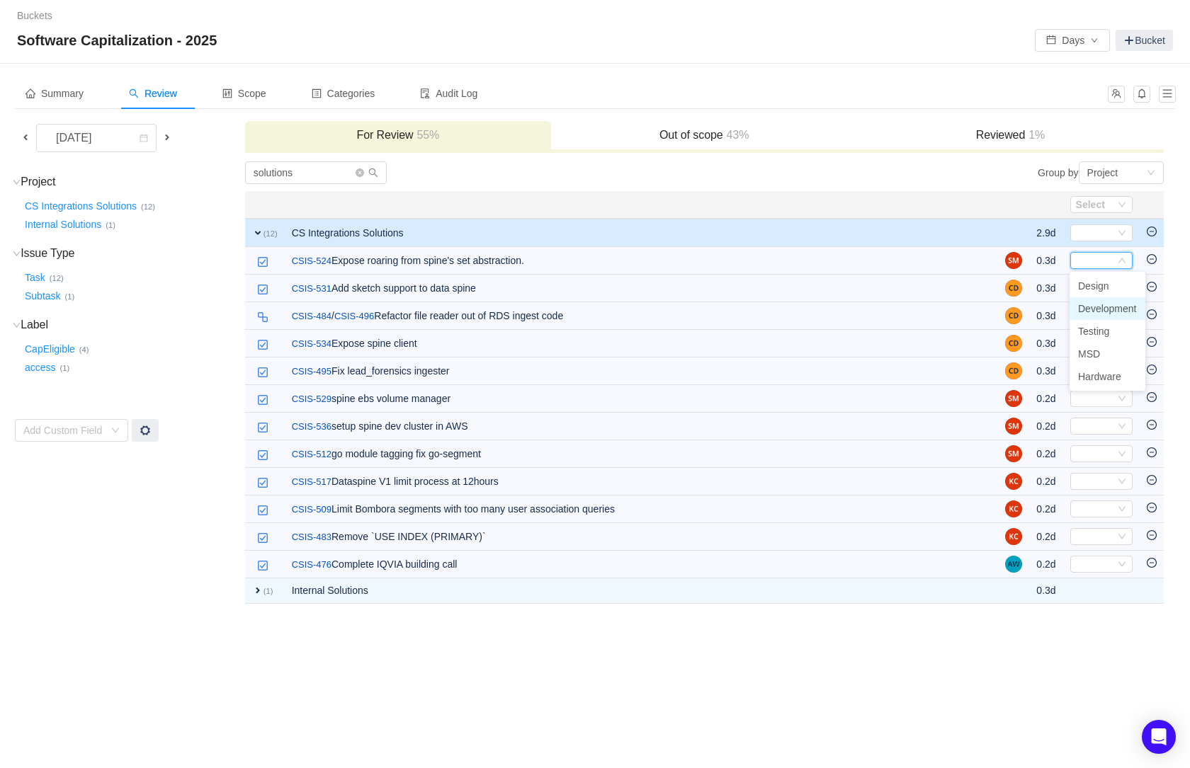
click at [1107, 308] on span "Development" at bounding box center [1107, 308] width 59 height 11
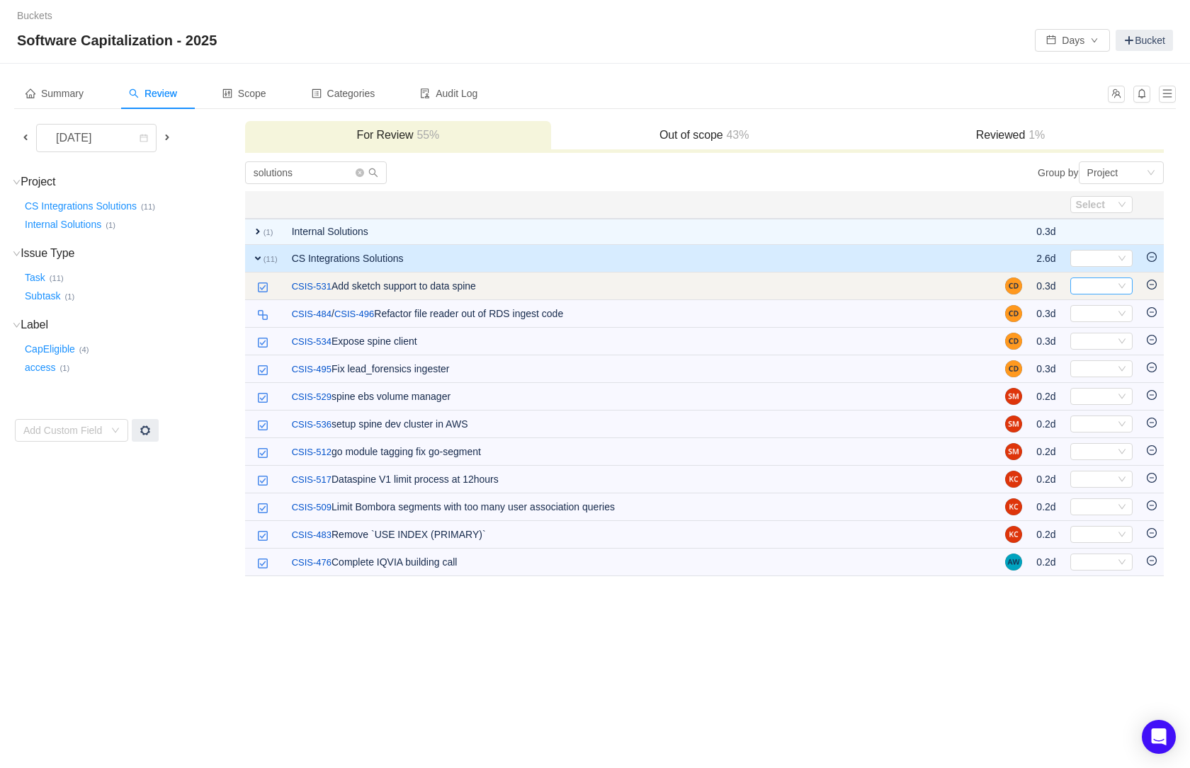
click at [1123, 289] on icon "icon: down" at bounding box center [1122, 286] width 8 height 8
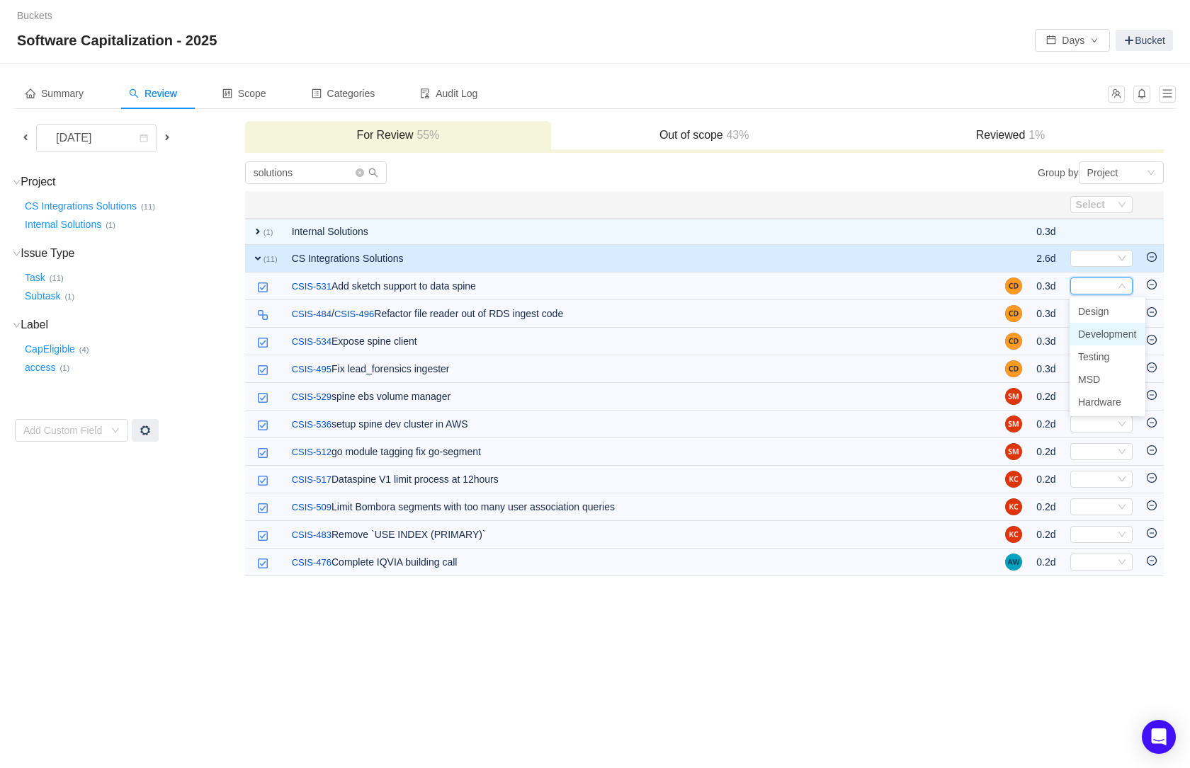
click at [1106, 334] on span "Development" at bounding box center [1107, 334] width 59 height 11
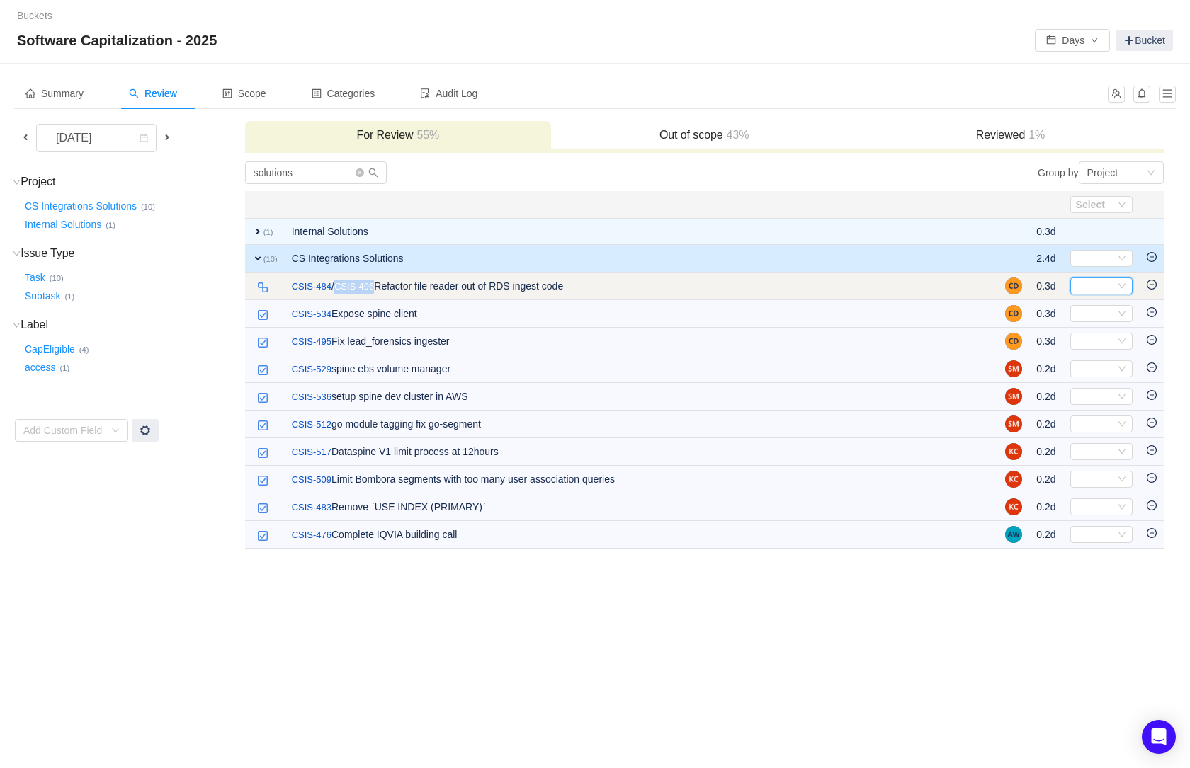
click at [1120, 286] on icon "icon: down" at bounding box center [1121, 286] width 7 height 5
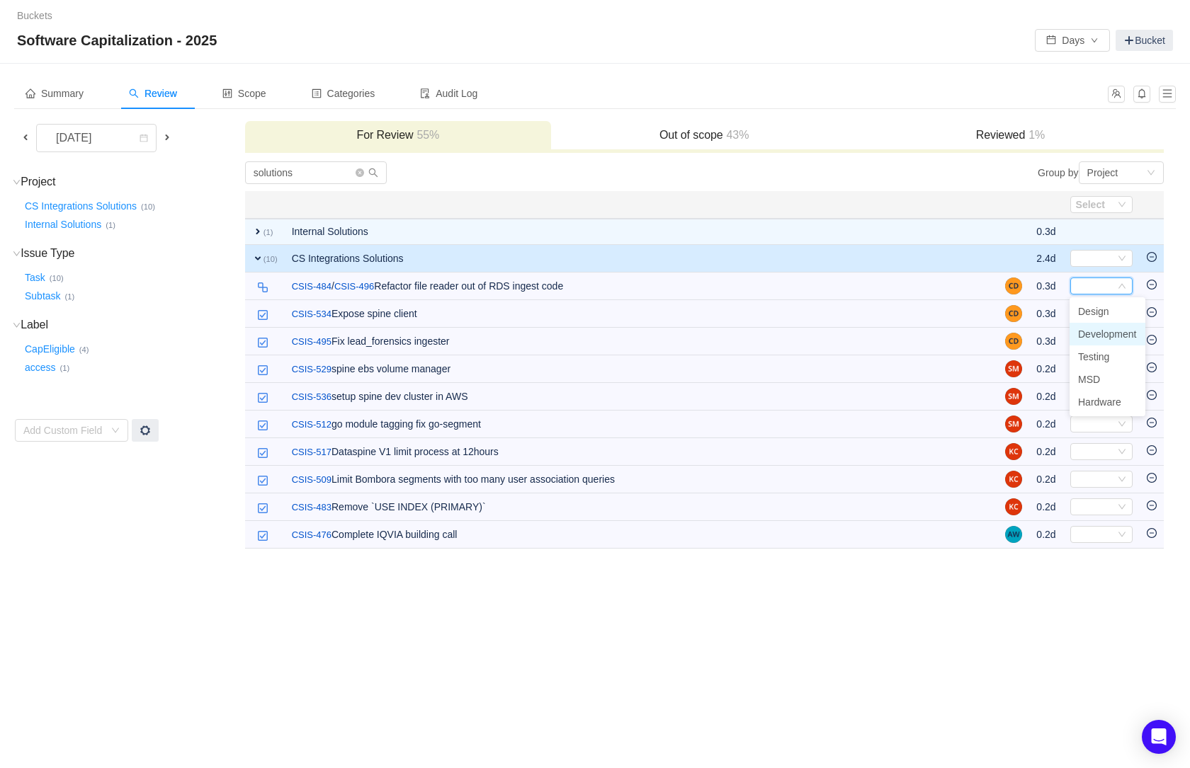
click at [1109, 331] on span "Development" at bounding box center [1107, 334] width 59 height 11
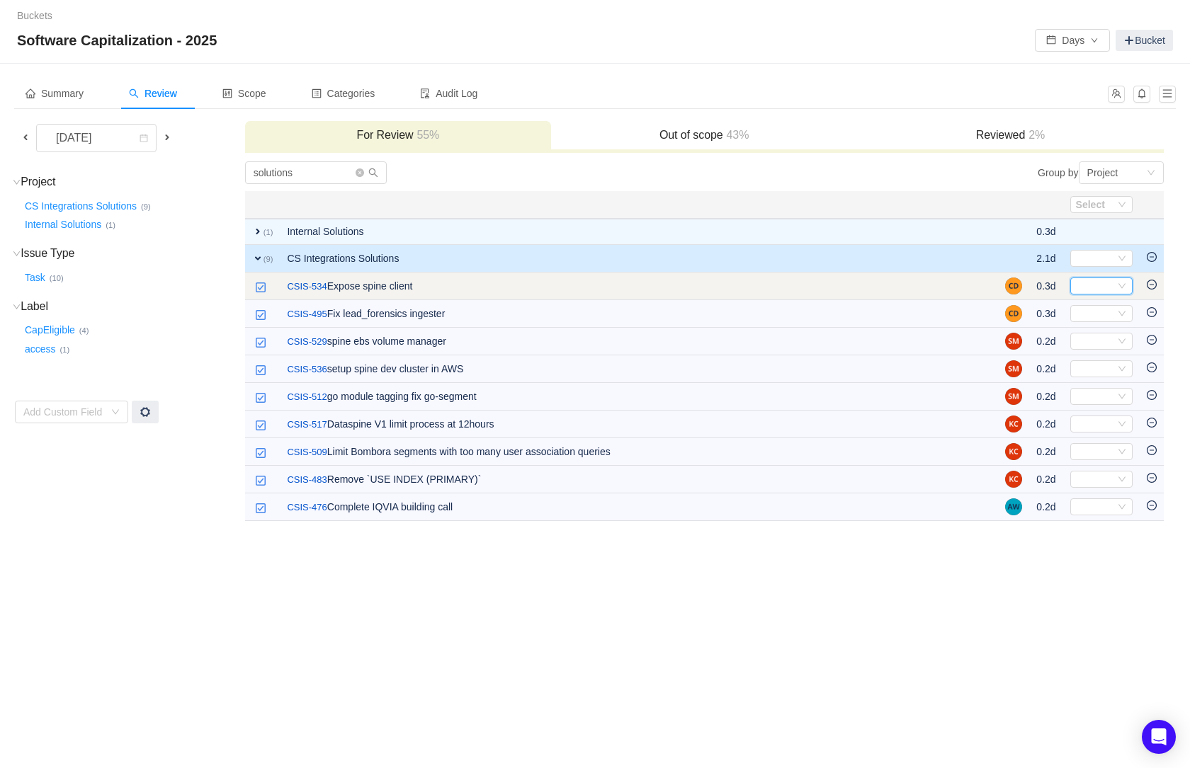
click at [1120, 286] on icon "icon: down" at bounding box center [1121, 286] width 7 height 5
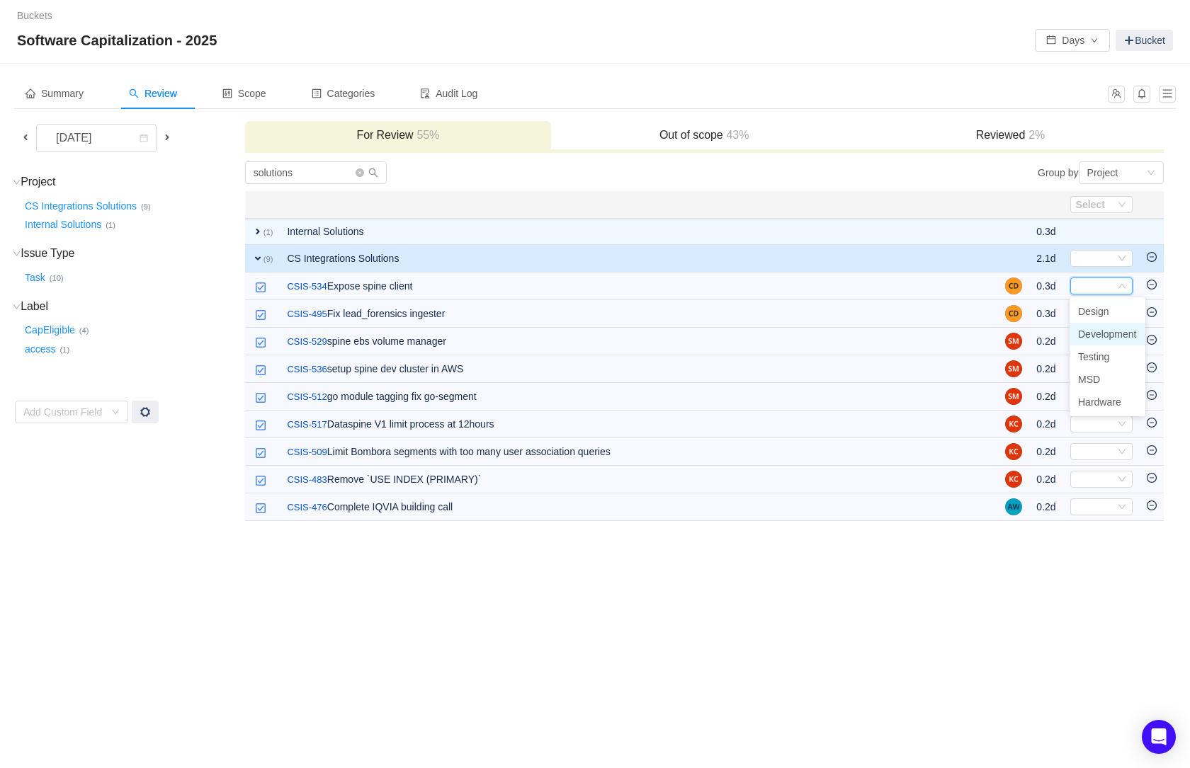
click at [1103, 337] on span "Development" at bounding box center [1107, 334] width 59 height 11
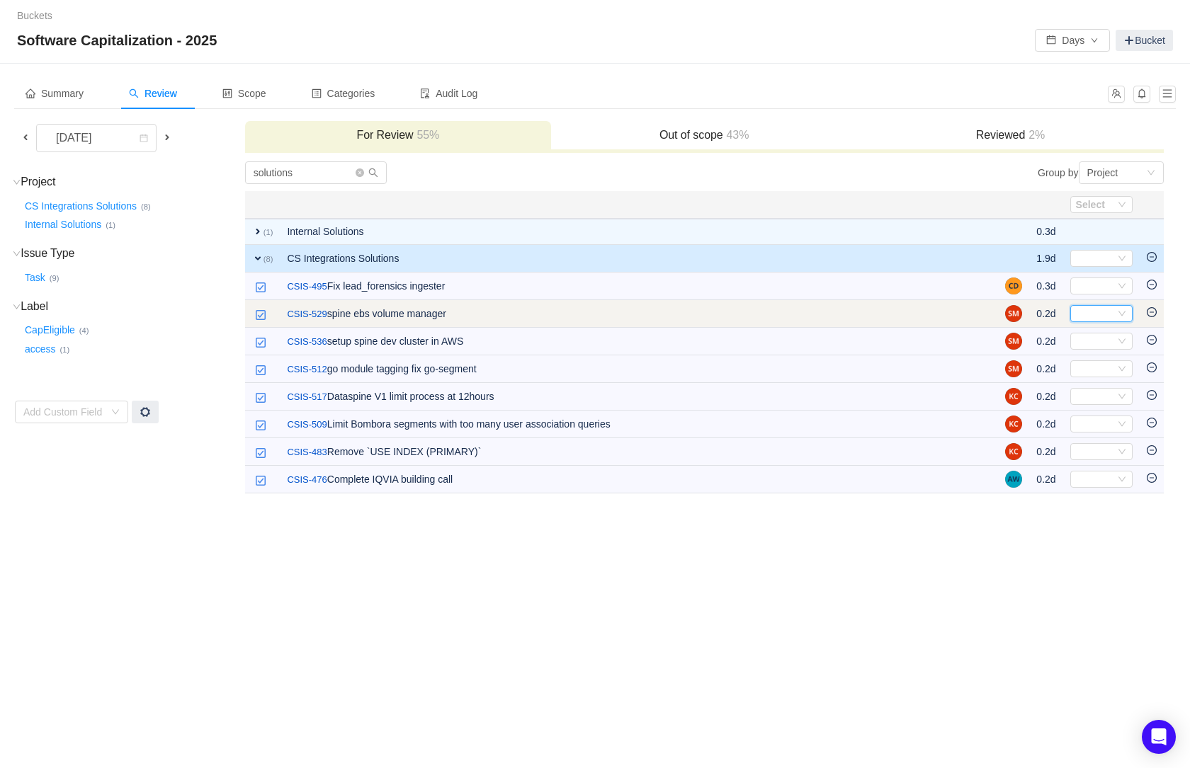
click at [1120, 310] on icon "icon: down" at bounding box center [1122, 313] width 8 height 8
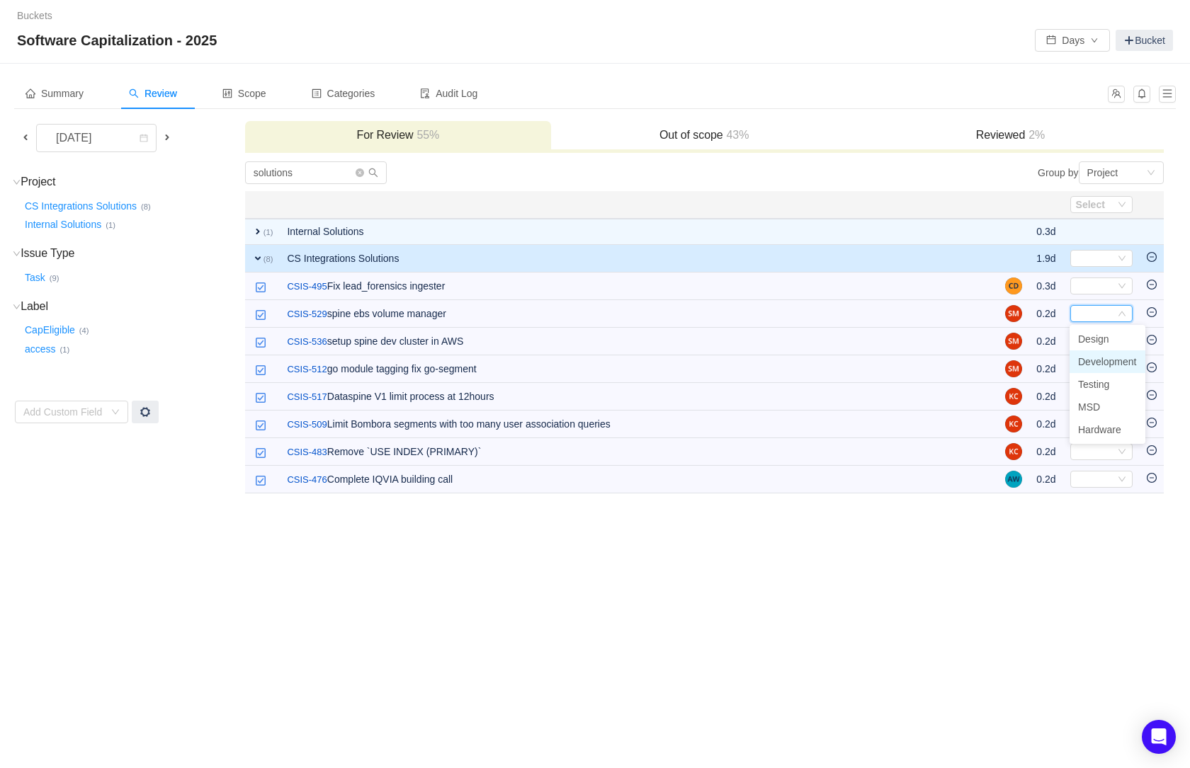
click at [1101, 360] on span "Development" at bounding box center [1107, 361] width 59 height 11
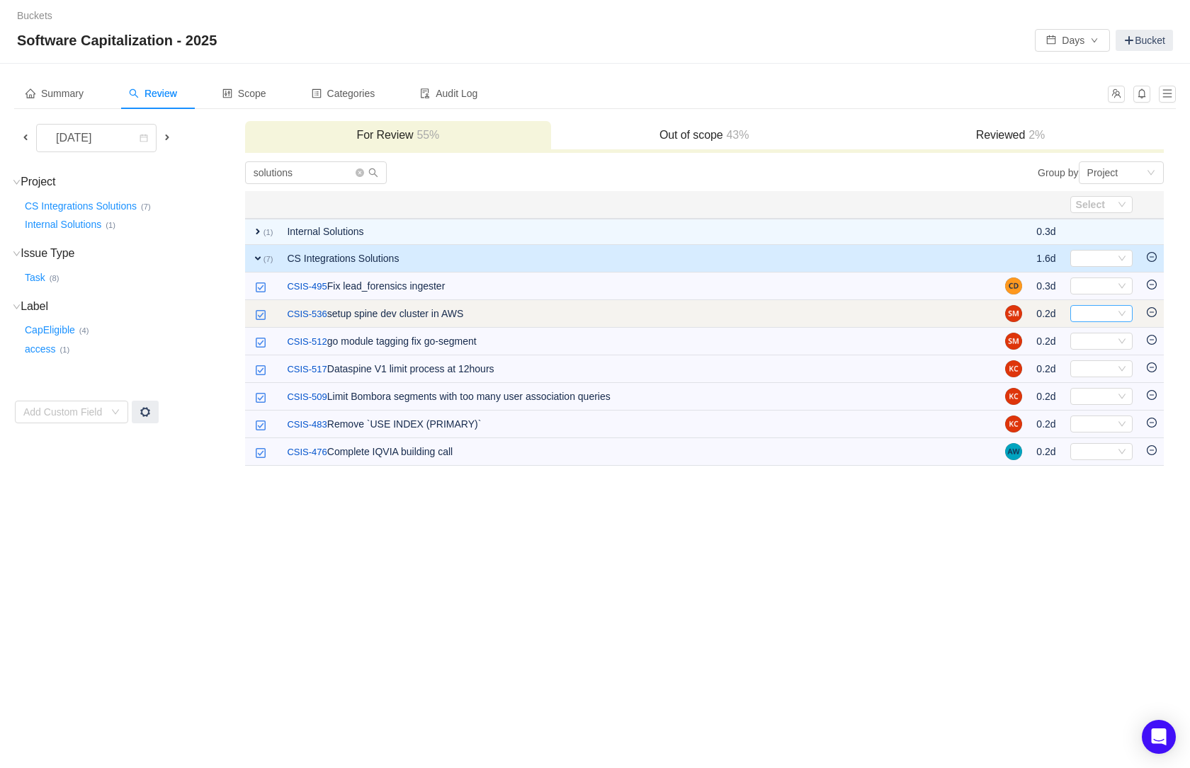
click at [1096, 311] on div "Select" at bounding box center [1095, 314] width 39 height 16
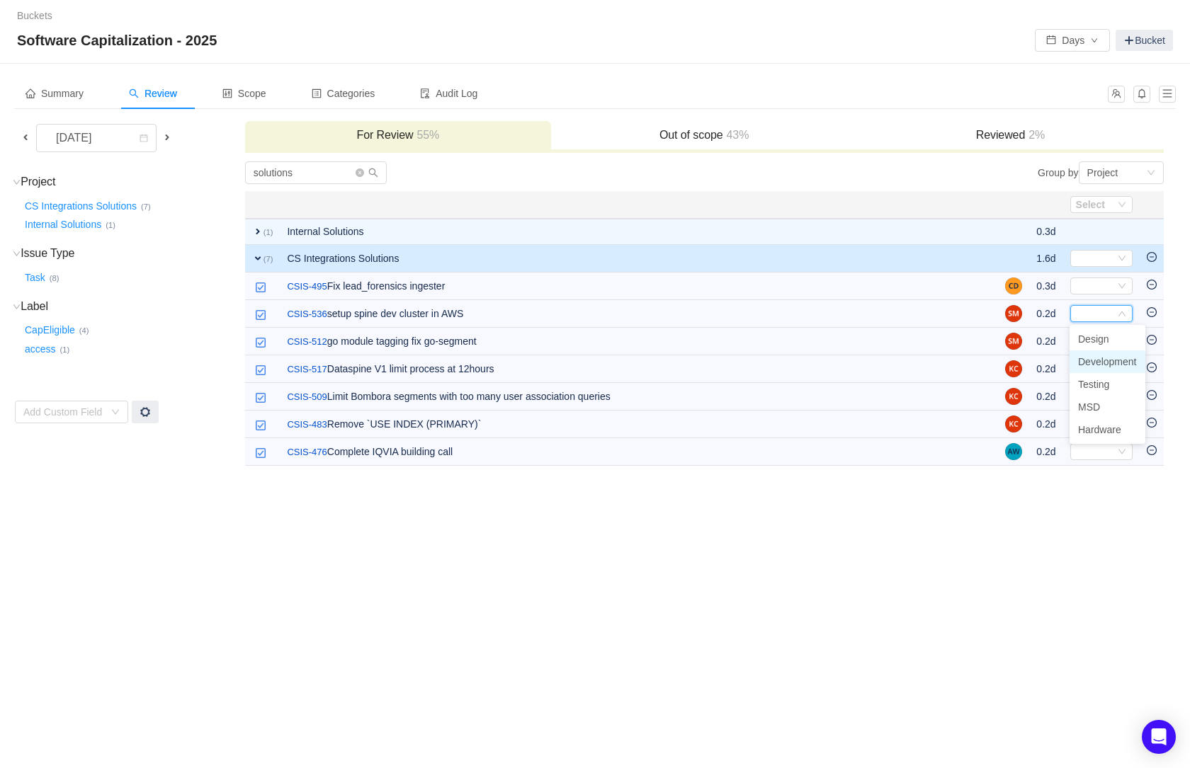
click at [1097, 363] on span "Development" at bounding box center [1107, 361] width 59 height 11
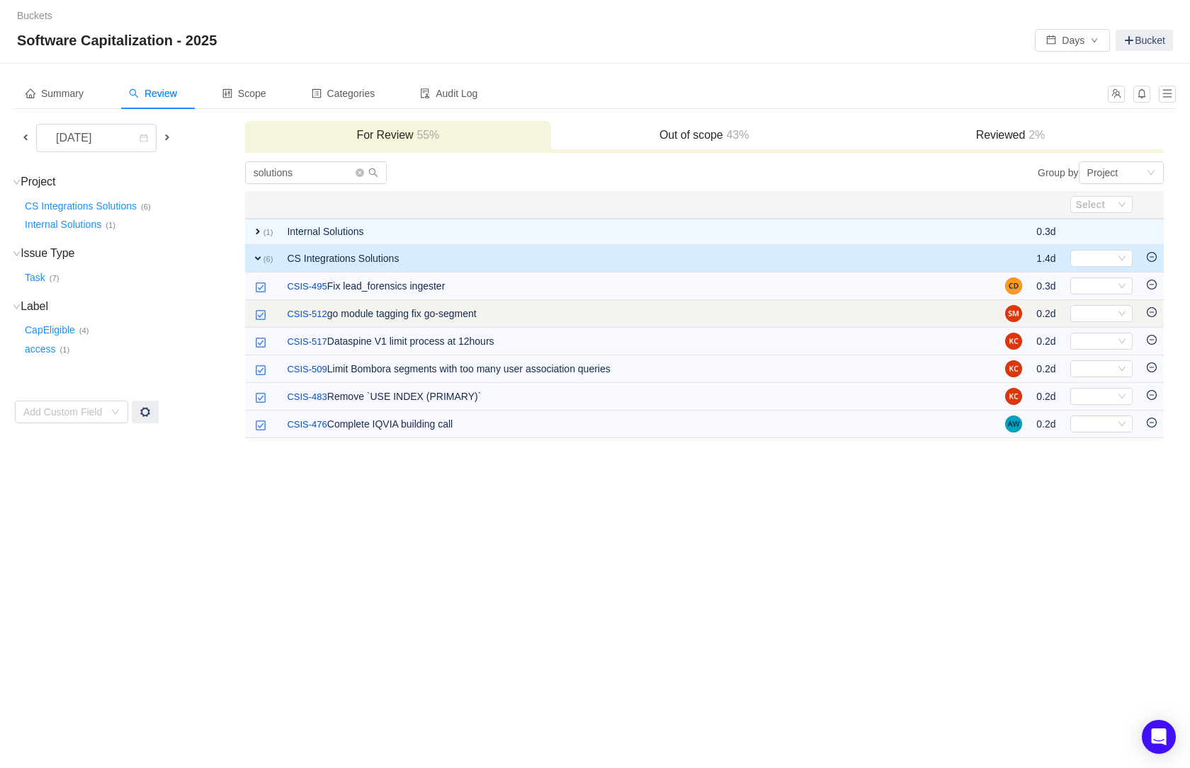
click at [1152, 311] on icon "icon: minus-circle" at bounding box center [1152, 312] width 10 height 10
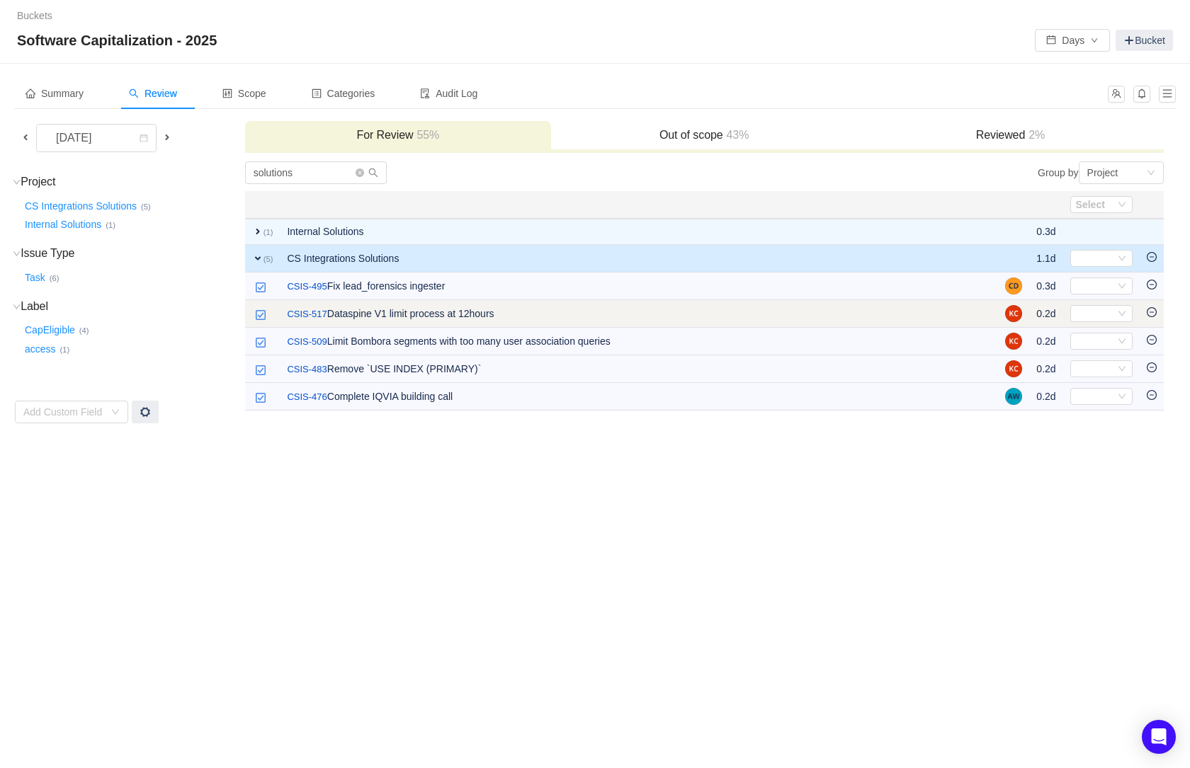
click at [1149, 313] on icon "icon: minus-circle" at bounding box center [1152, 312] width 10 height 10
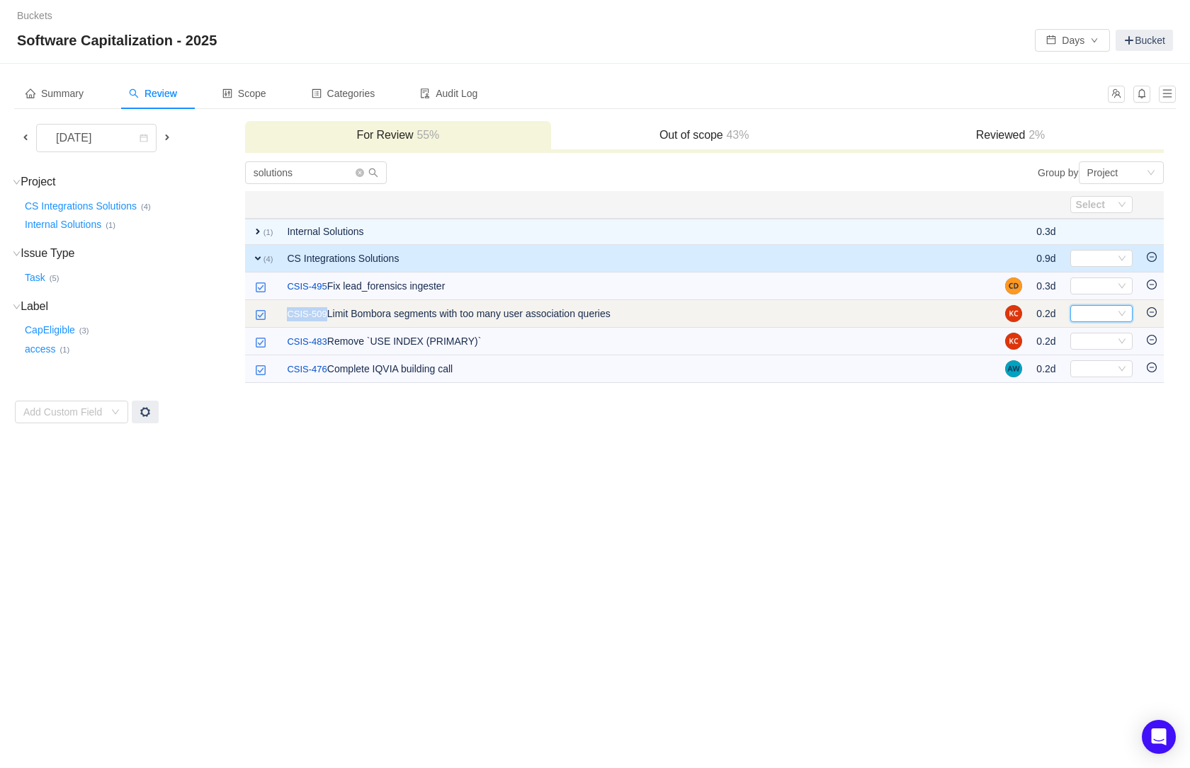
click at [1123, 310] on icon "icon: down" at bounding box center [1122, 313] width 8 height 8
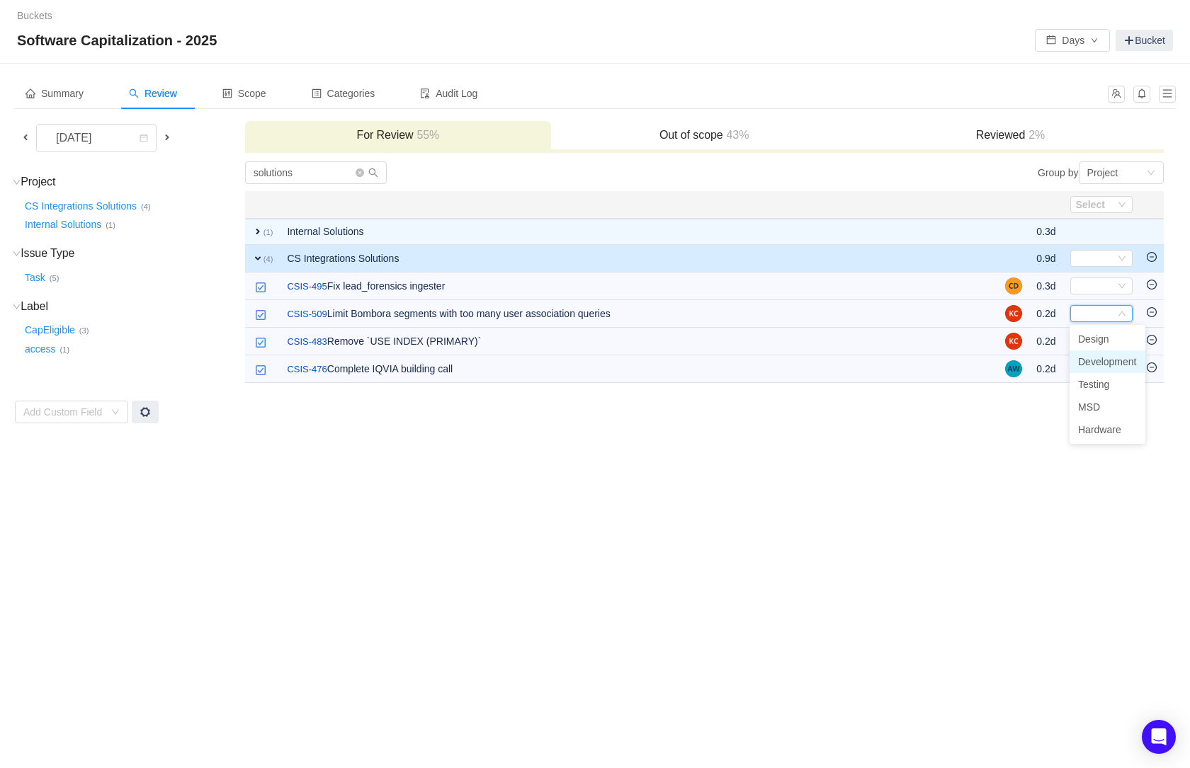
click at [1103, 360] on span "Development" at bounding box center [1107, 361] width 59 height 11
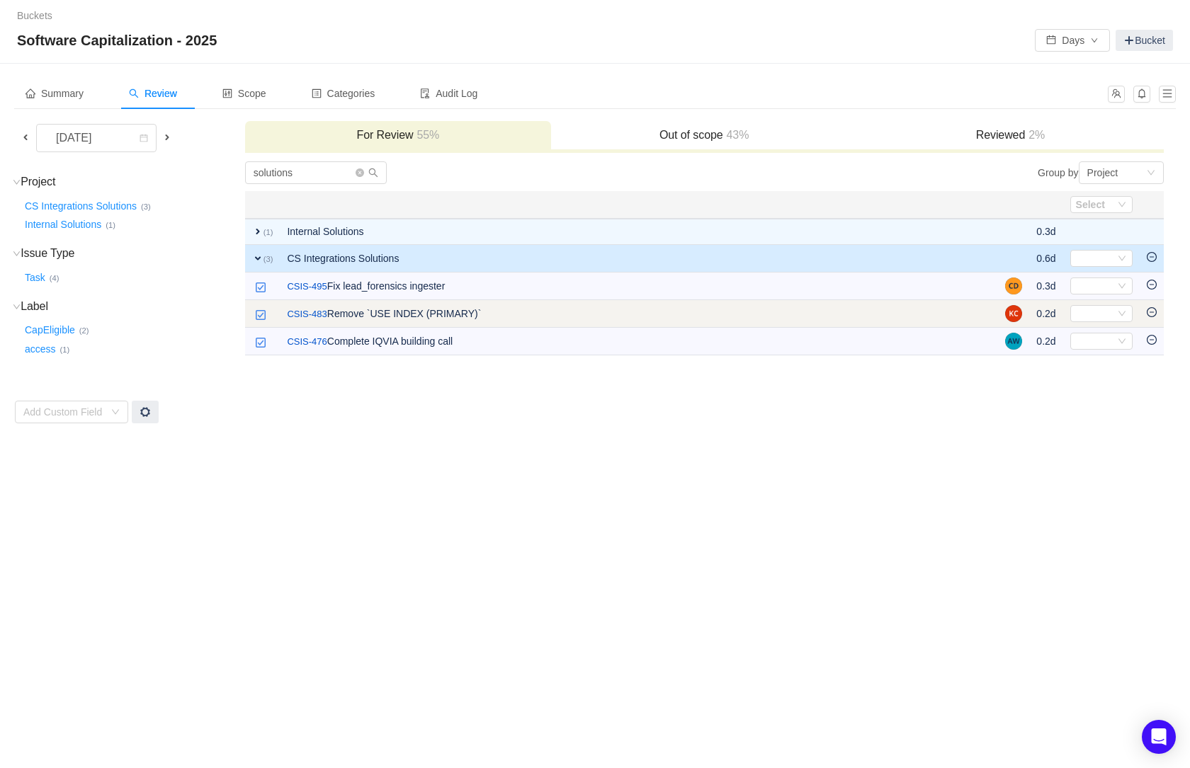
click at [1152, 311] on icon "icon: minus-circle" at bounding box center [1152, 312] width 10 height 10
click at [1125, 312] on icon "icon: down" at bounding box center [1122, 313] width 8 height 8
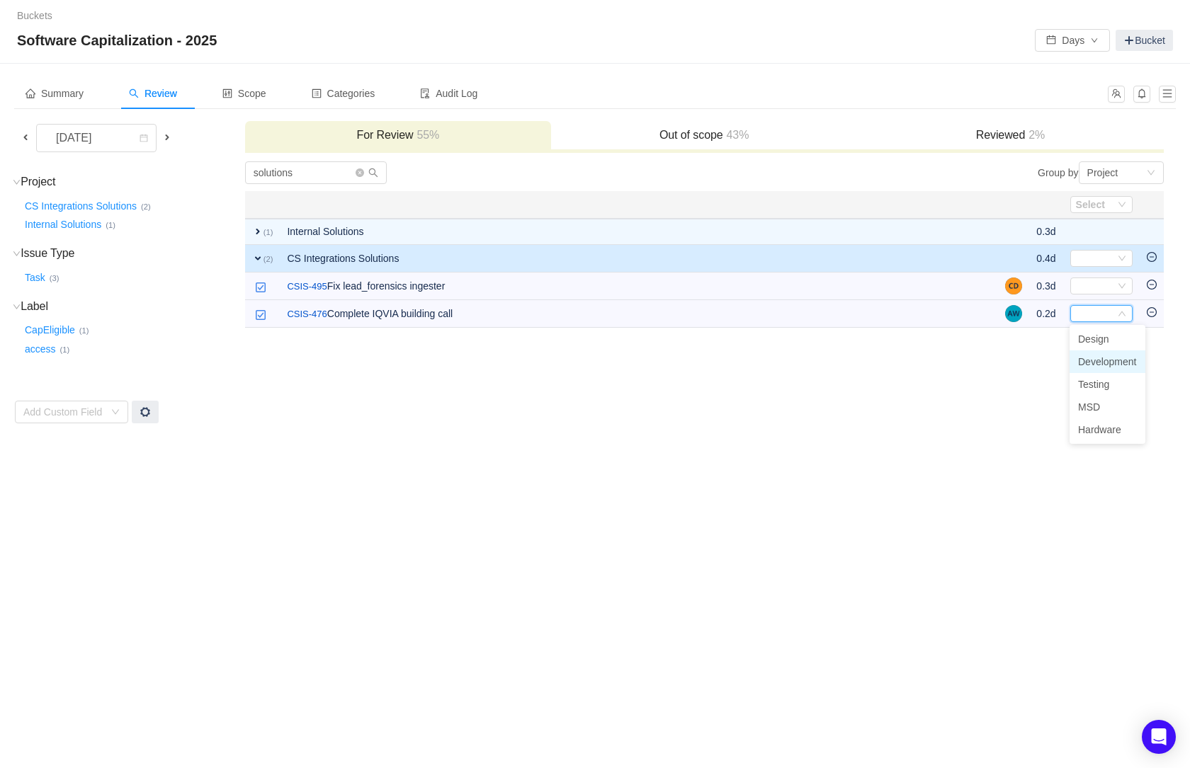
click at [1097, 361] on span "Development" at bounding box center [1107, 361] width 59 height 11
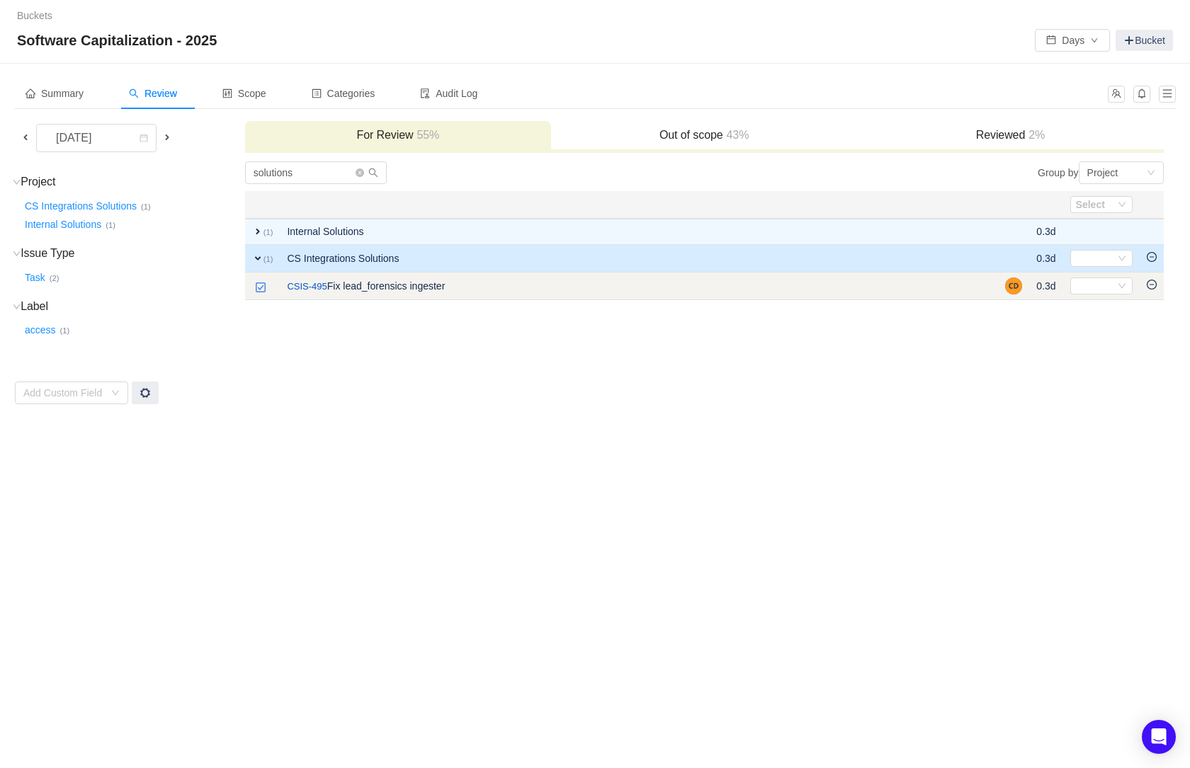
click at [1152, 285] on icon "icon: minus-circle" at bounding box center [1152, 285] width 10 height 10
